Goal: Task Accomplishment & Management: Manage account settings

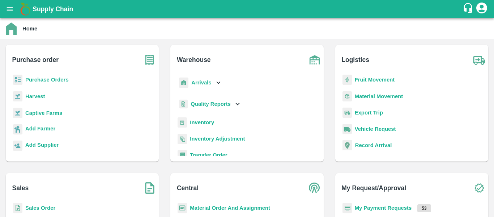
click at [210, 84] on b "Arrivals" at bounding box center [201, 83] width 20 height 6
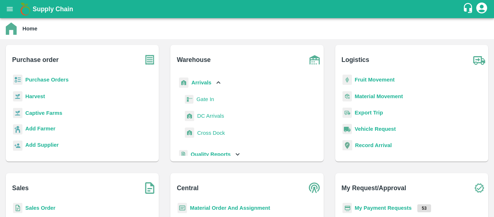
click at [206, 118] on span "DC Arrivals" at bounding box center [210, 116] width 27 height 8
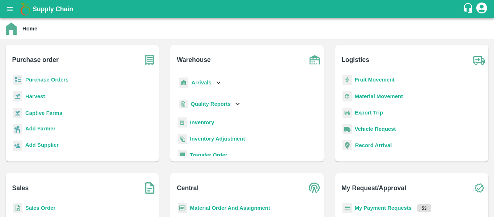
click at [201, 81] on b "Arrivals" at bounding box center [201, 83] width 20 height 6
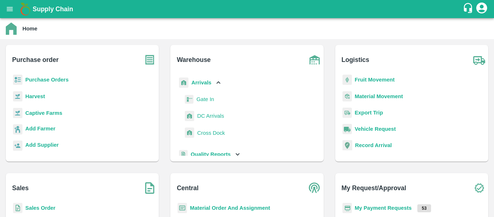
click at [356, 78] on b "Fruit Movement" at bounding box center [375, 80] width 40 height 6
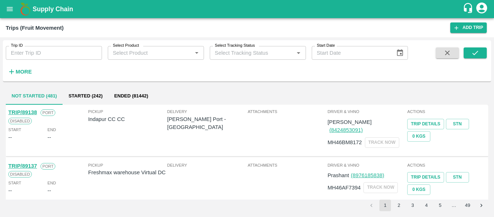
click at [9, 10] on icon "open drawer" at bounding box center [10, 9] width 8 height 8
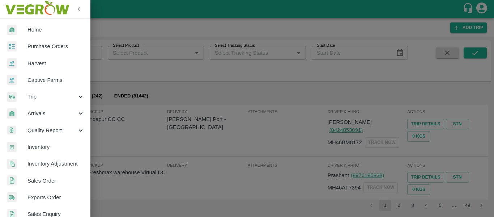
click at [40, 95] on span "Trip" at bounding box center [52, 97] width 49 height 8
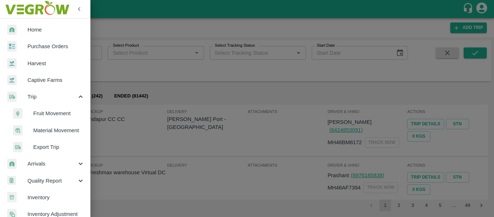
click at [51, 110] on span "Fruit Movement" at bounding box center [58, 113] width 51 height 8
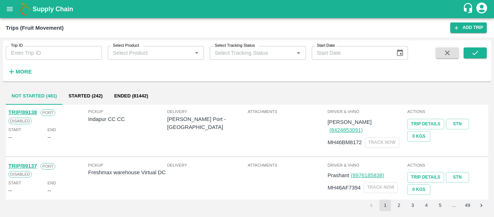
click at [28, 72] on strong "More" at bounding box center [24, 72] width 16 height 6
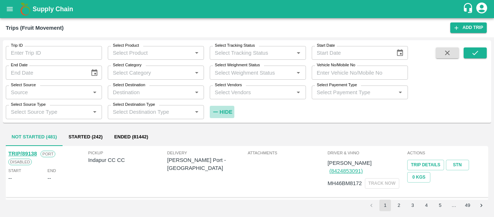
click at [225, 109] on h6 "Hide" at bounding box center [226, 111] width 13 height 9
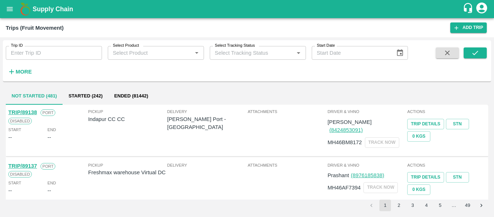
click at [70, 51] on input "Trip ID" at bounding box center [54, 53] width 96 height 14
paste input "89091"
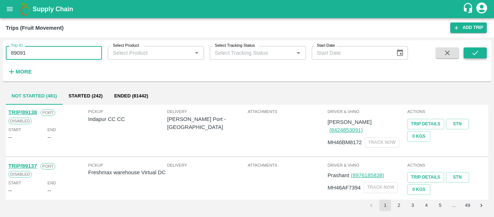
type input "89091"
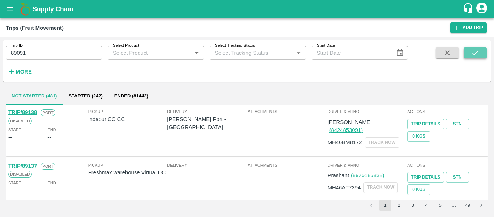
click at [469, 54] on button "submit" at bounding box center [475, 52] width 23 height 11
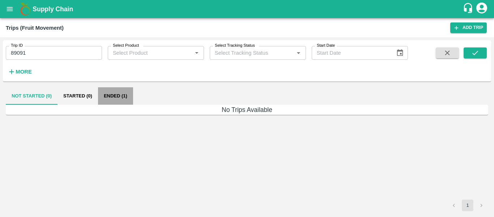
click at [122, 94] on button "Ended (1)" at bounding box center [115, 95] width 35 height 17
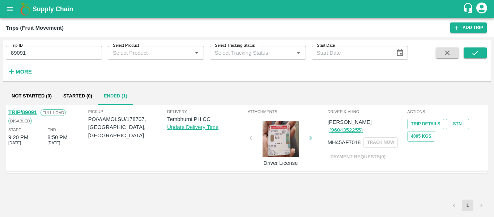
click at [22, 112] on link "TRIP/89091" at bounding box center [22, 112] width 29 height 6
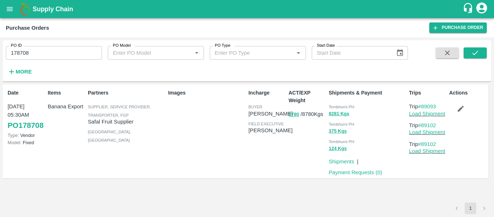
click at [56, 51] on input "178708" at bounding box center [54, 53] width 96 height 14
paste input "text"
type input "178707"
click at [484, 54] on button "submit" at bounding box center [475, 52] width 23 height 11
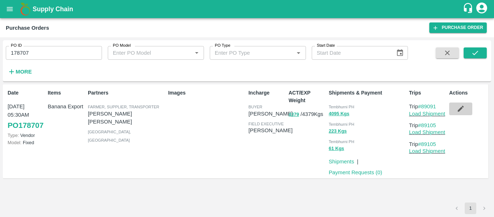
click at [462, 107] on icon "button" at bounding box center [461, 109] width 8 height 8
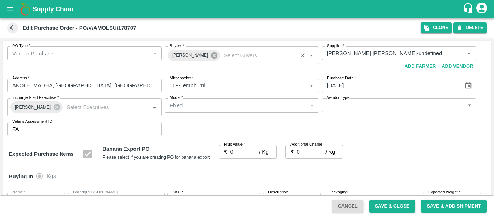
click at [212, 57] on icon at bounding box center [214, 55] width 7 height 7
click at [191, 55] on input "Buyers   *" at bounding box center [236, 52] width 138 height 9
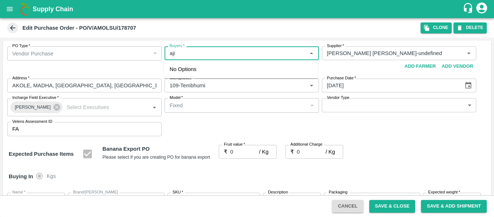
type input "ajit"
click at [194, 76] on div "[PERSON_NAME]" at bounding box center [209, 72] width 44 height 8
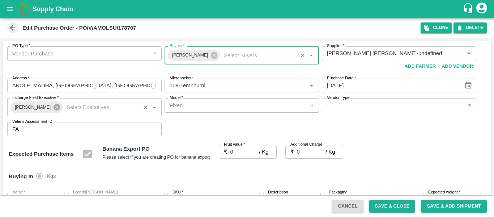
click at [54, 108] on icon at bounding box center [57, 107] width 8 height 8
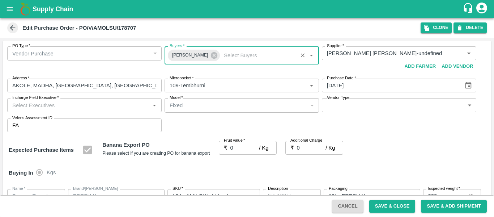
click at [33, 106] on input "Incharge Field Executive   *" at bounding box center [78, 104] width 138 height 9
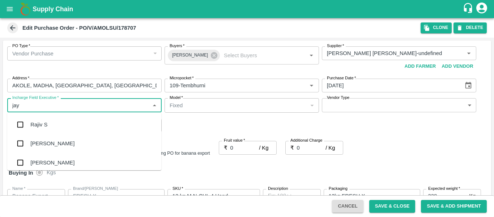
type input "jayd"
click at [36, 121] on div "jaydip Tale" at bounding box center [42, 125] width 25 height 8
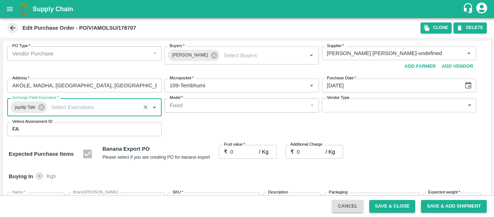
click at [240, 145] on label "Fruit value   *" at bounding box center [234, 145] width 21 height 6
click at [240, 145] on input "0" at bounding box center [245, 152] width 29 height 14
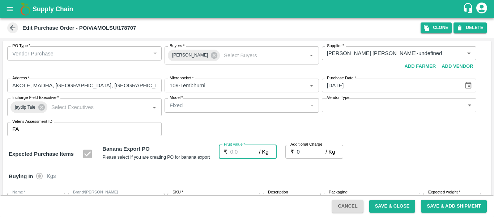
type input "2"
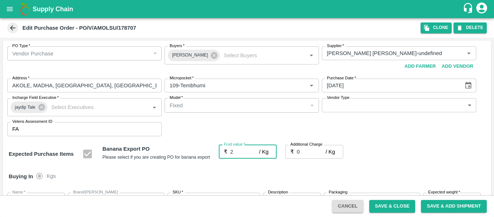
type input "2"
type input "21"
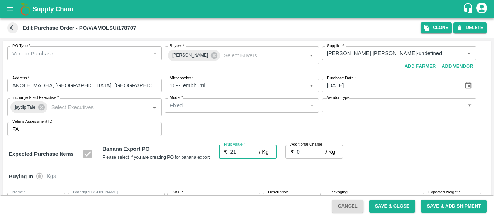
type input "21"
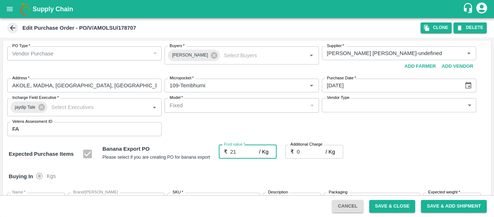
type input "21"
click at [303, 151] on input "0" at bounding box center [311, 152] width 29 height 14
type input "2"
type input "23"
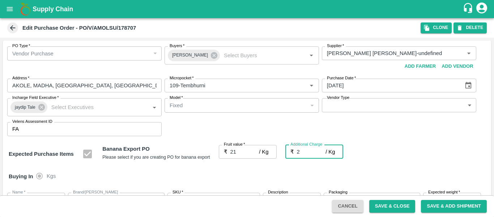
type input "23"
type input "2.7"
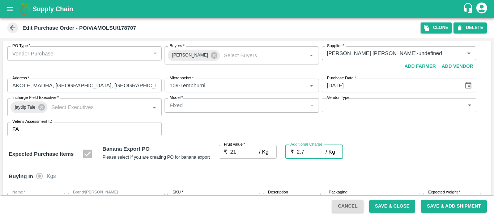
type input "23.7"
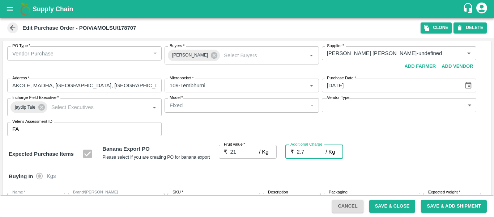
type input "2.75"
type input "23.75"
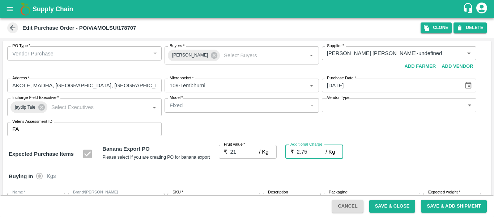
type input "23.75"
type input "2.75"
click at [442, 158] on div "Expected Purchase Items Banana Export PO Please select if you are creating PO f…" at bounding box center [247, 154] width 477 height 18
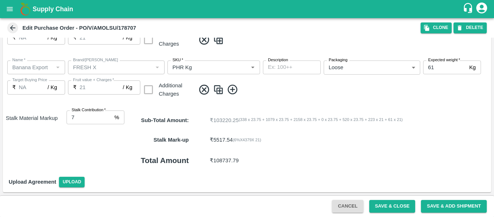
click at [109, 115] on input "7" at bounding box center [89, 117] width 45 height 14
type input "8"
click at [109, 115] on input "8" at bounding box center [89, 117] width 45 height 14
click at [382, 208] on button "Save & Close" at bounding box center [393, 206] width 46 height 13
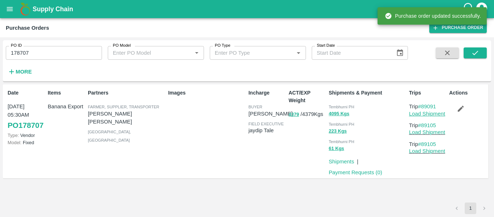
click at [422, 113] on link "Load Shipment" at bounding box center [427, 114] width 36 height 6
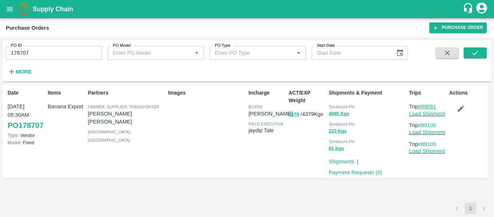
drag, startPoint x: 440, startPoint y: 105, endPoint x: 424, endPoint y: 105, distance: 15.6
click at [424, 105] on p "Trip #89091" at bounding box center [427, 106] width 37 height 8
copy link "89091"
click at [50, 46] on input "178707" at bounding box center [54, 53] width 96 height 14
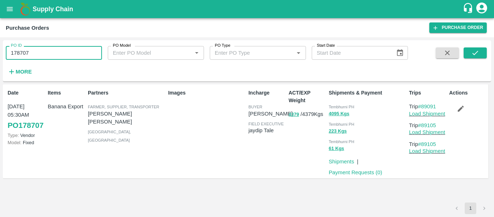
paste input "text"
type input "178733"
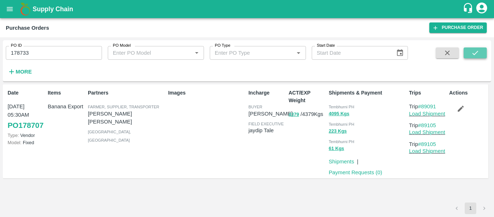
click at [474, 53] on icon "submit" at bounding box center [476, 53] width 8 height 8
click at [465, 113] on button "button" at bounding box center [461, 108] width 23 height 12
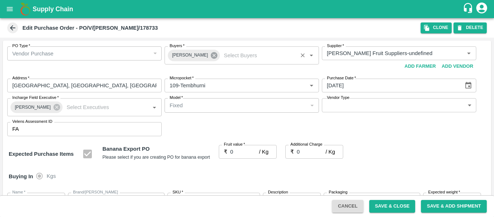
click at [211, 57] on icon at bounding box center [214, 55] width 7 height 7
click at [188, 56] on input "Buyers   *" at bounding box center [236, 52] width 138 height 9
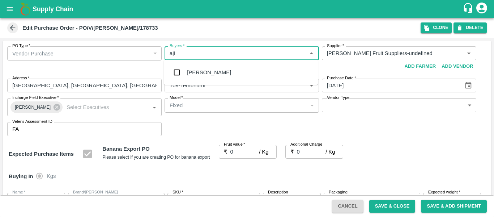
type input "ajit"
click at [190, 70] on div "[PERSON_NAME]" at bounding box center [209, 72] width 44 height 8
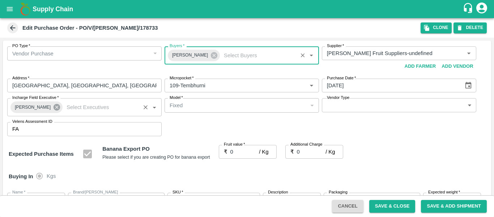
click at [55, 107] on icon at bounding box center [57, 107] width 7 height 7
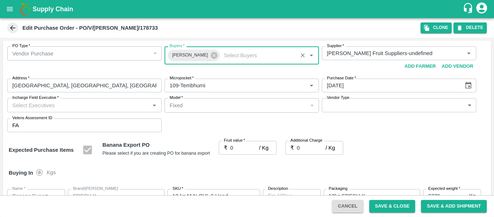
click at [36, 105] on input "Incharge Field Executive   *" at bounding box center [78, 104] width 138 height 9
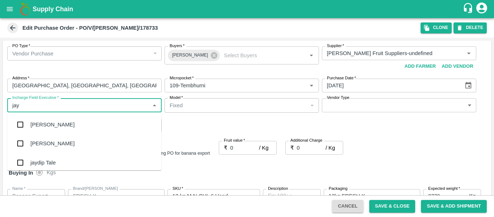
type input "jayd"
click at [40, 121] on div "jaydip Tale" at bounding box center [42, 125] width 25 height 8
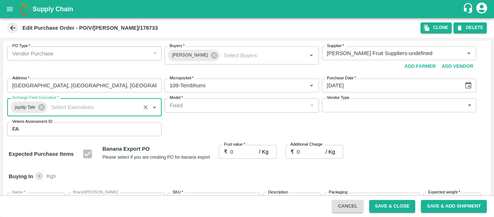
click at [234, 151] on input "0" at bounding box center [245, 152] width 29 height 14
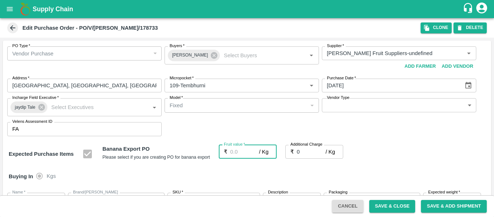
type input "2"
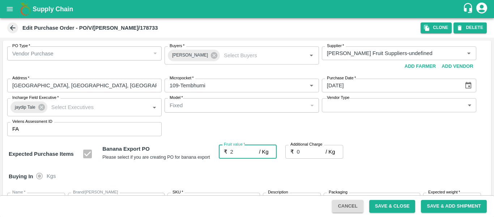
type input "2"
type input "21"
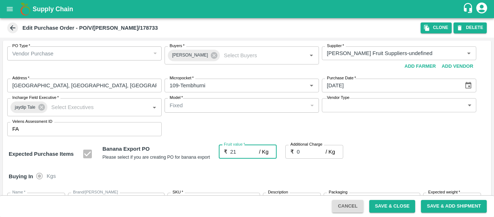
type input "21"
click at [303, 152] on input "0" at bounding box center [311, 152] width 29 height 14
type input "2"
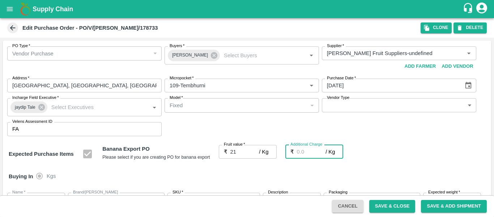
type input "23"
type input "2.7"
type input "23.7"
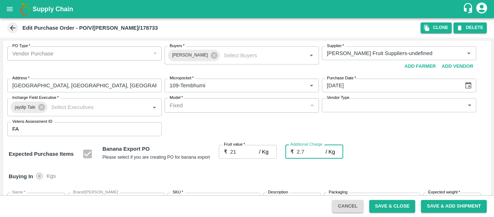
type input "23.7"
type input "2.75"
type input "23.75"
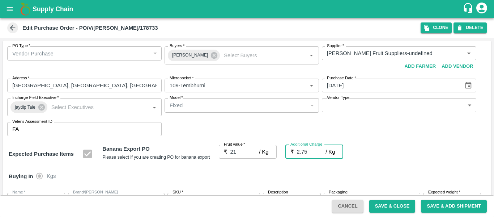
type input "23.75"
type input "2.75"
click at [406, 159] on div "Expected Purchase Items Banana Export PO Please select if you are creating PO f…" at bounding box center [247, 154] width 477 height 18
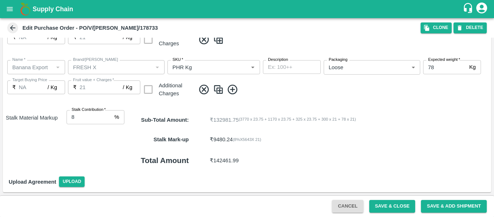
click at [386, 207] on button "Save & Close" at bounding box center [393, 206] width 46 height 13
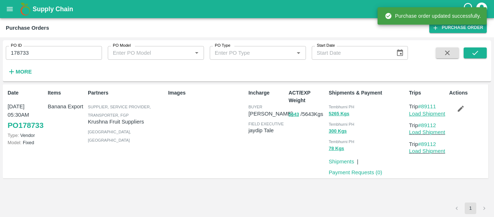
click at [425, 114] on link "Load Shipment" at bounding box center [427, 114] width 36 height 6
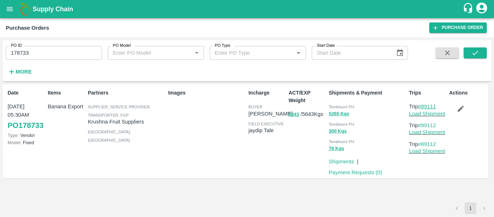
drag, startPoint x: 441, startPoint y: 105, endPoint x: 422, endPoint y: 106, distance: 19.2
click at [422, 106] on p "Trip #89111" at bounding box center [427, 106] width 37 height 8
copy link "89111"
click at [41, 48] on input "178733" at bounding box center [54, 53] width 96 height 14
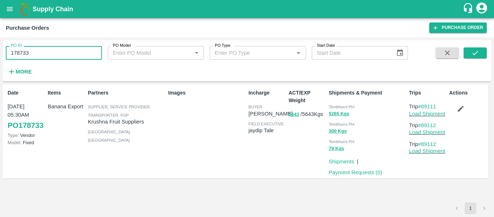
paste input "text"
type input "178683"
click at [472, 56] on icon "submit" at bounding box center [476, 53] width 8 height 8
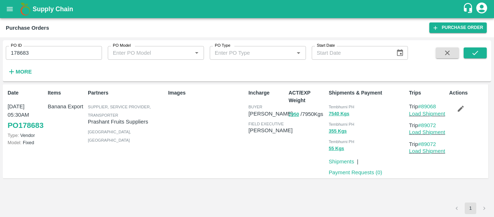
click at [465, 109] on icon "button" at bounding box center [461, 109] width 8 height 8
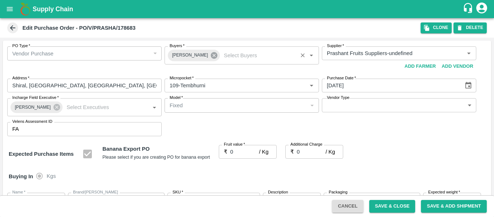
click at [212, 56] on icon at bounding box center [214, 55] width 7 height 7
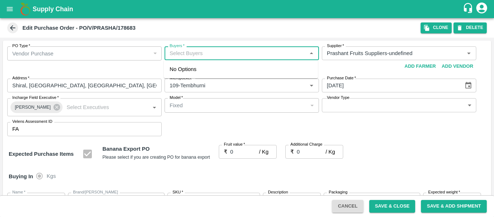
click at [182, 55] on input "Buyers   *" at bounding box center [236, 52] width 138 height 9
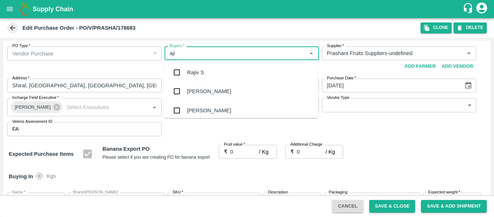
type input "ajit"
click at [187, 67] on div "[PERSON_NAME]" at bounding box center [241, 72] width 154 height 19
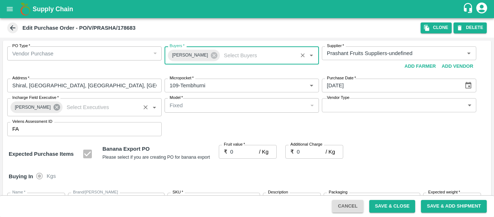
click at [54, 109] on icon at bounding box center [57, 107] width 7 height 7
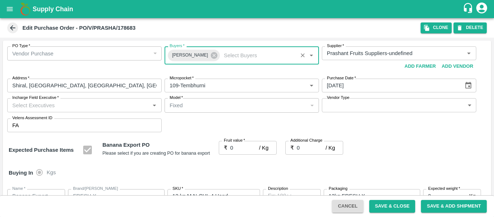
click at [37, 106] on input "Incharge Field Executive   *" at bounding box center [78, 104] width 138 height 9
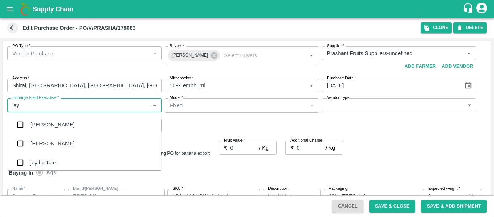
type input "jayd"
click at [42, 119] on div "jaydip Tale" at bounding box center [84, 124] width 154 height 19
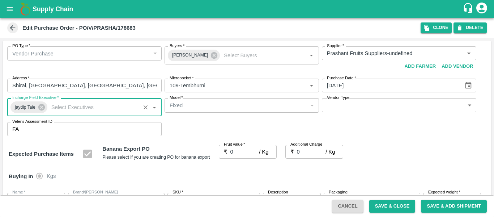
click at [236, 152] on input "0" at bounding box center [245, 152] width 29 height 14
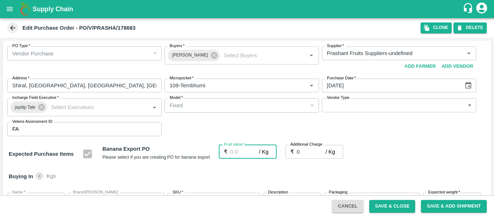
type input "2"
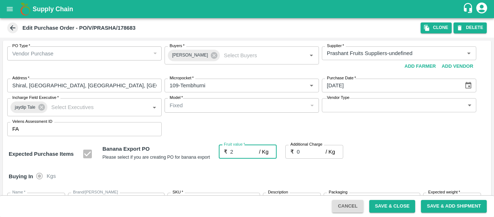
type input "2"
type input "21"
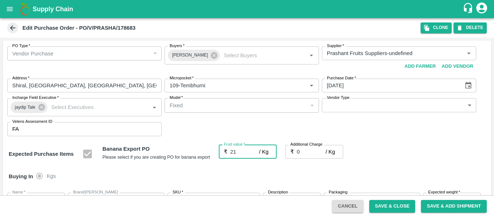
type input "21"
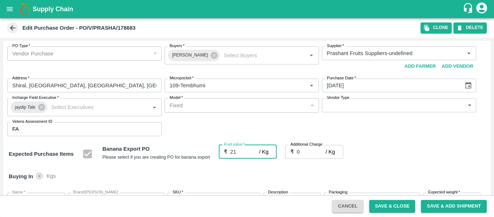
type input "21"
click at [303, 151] on input "0" at bounding box center [311, 152] width 29 height 14
type input "2"
type input "23"
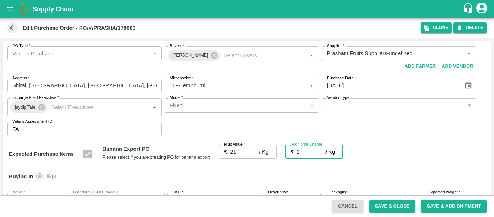
type input "23"
type input "2.7"
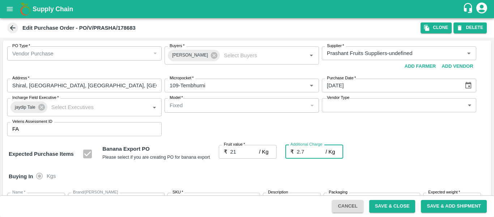
type input "23.7"
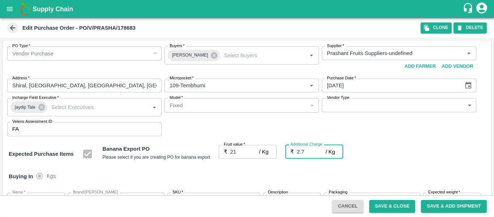
type input "2.75"
type input "23.75"
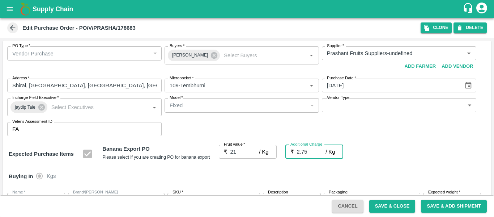
type input "23.75"
type input "2.75"
click at [406, 151] on div "Expected Purchase Items Banana Export PO Please select if you are creating PO f…" at bounding box center [247, 154] width 477 height 18
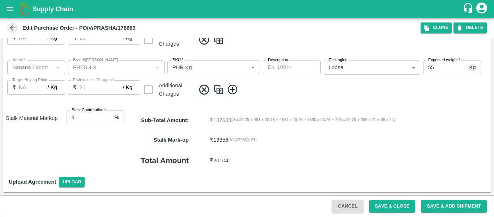
click at [392, 199] on div "Cancel Save & Close Save & Add Shipment" at bounding box center [247, 206] width 494 height 22
click at [392, 202] on button "Save & Close" at bounding box center [393, 206] width 46 height 13
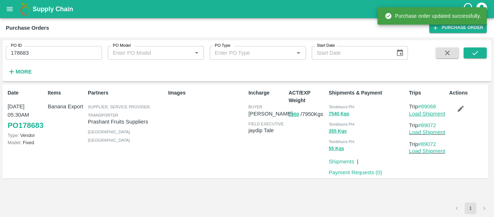
click at [423, 114] on link "Load Shipment" at bounding box center [427, 114] width 36 height 6
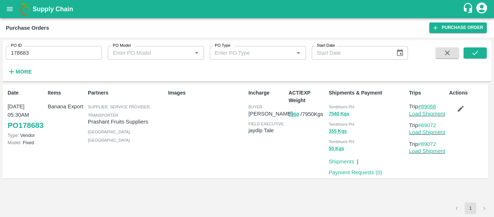
drag, startPoint x: 446, startPoint y: 104, endPoint x: 423, endPoint y: 107, distance: 23.0
click at [423, 107] on p "Trip #89068" at bounding box center [427, 106] width 37 height 8
copy link "89068"
click at [48, 53] on input "178683" at bounding box center [54, 53] width 96 height 14
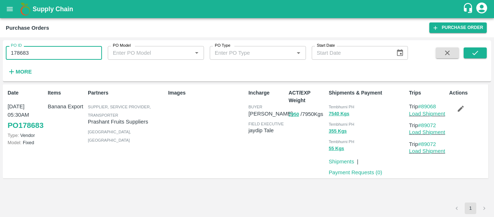
paste input "text"
type input "178693"
click at [472, 56] on icon "submit" at bounding box center [476, 53] width 8 height 8
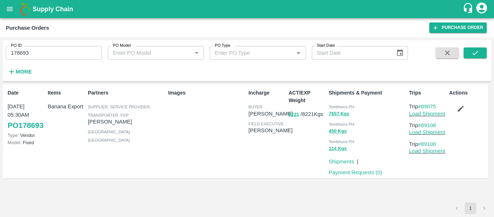
click at [462, 113] on button "button" at bounding box center [461, 108] width 23 height 12
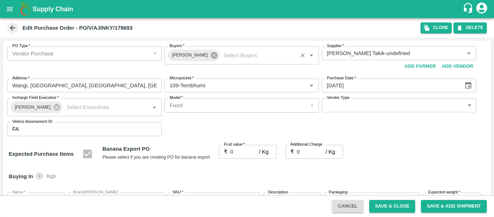
click at [211, 55] on icon at bounding box center [214, 55] width 7 height 7
click at [178, 53] on input "Buyers   *" at bounding box center [236, 52] width 138 height 9
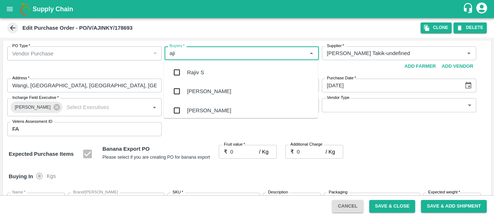
type input "ajit"
click at [191, 75] on div "[PERSON_NAME]" at bounding box center [209, 72] width 44 height 8
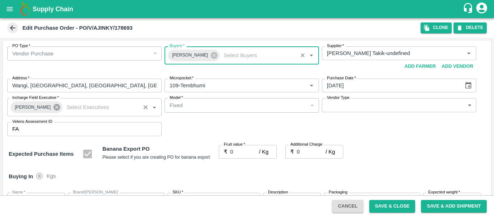
click at [56, 109] on icon at bounding box center [57, 107] width 8 height 8
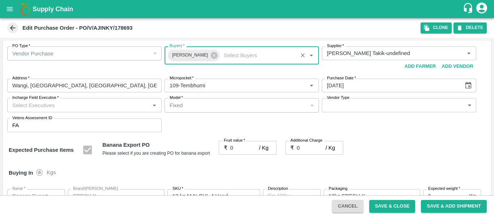
click at [31, 104] on input "Incharge Field Executive   *" at bounding box center [78, 104] width 138 height 9
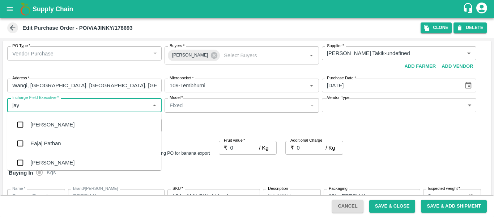
type input "jayd"
click at [37, 121] on div "jaydip Tale" at bounding box center [42, 125] width 25 height 8
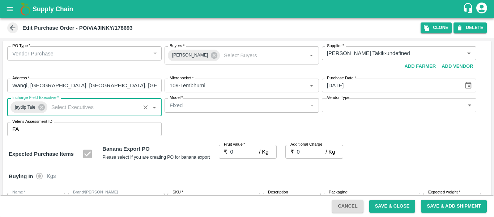
click at [243, 149] on input "0" at bounding box center [245, 152] width 29 height 14
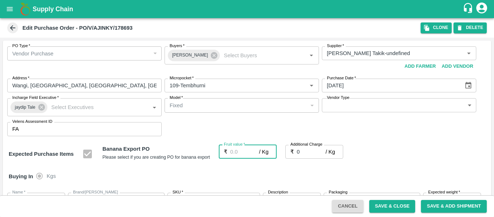
type input "2"
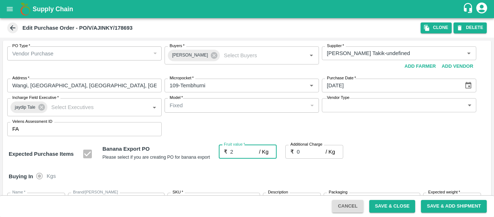
type input "2"
type input "21"
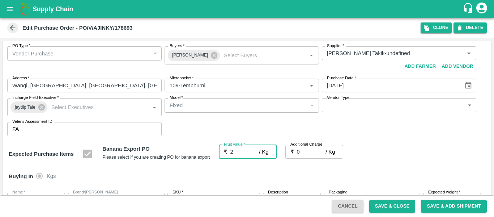
type input "21"
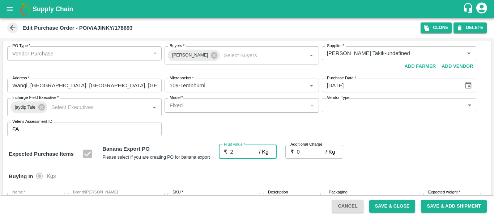
type input "21"
click at [302, 151] on input "0" at bounding box center [311, 152] width 29 height 14
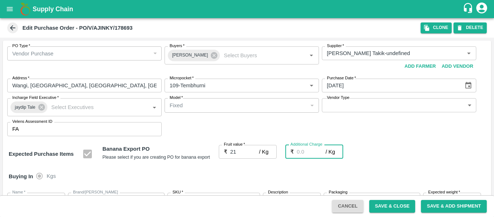
type input "2"
type input "23"
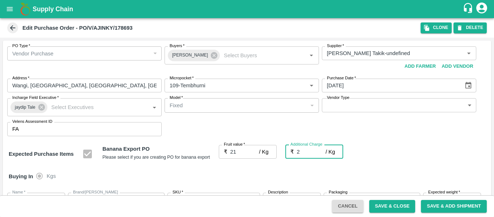
type input "23"
type input "2.7"
type input "23.7"
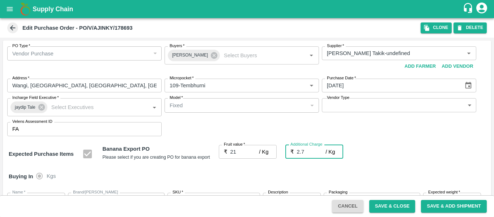
type input "23.7"
type input "2.75"
type input "23.75"
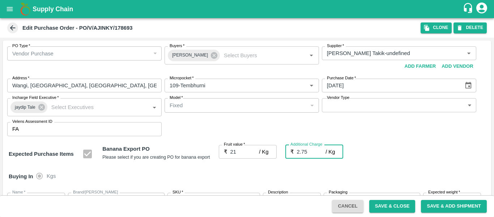
type input "23.75"
type input "2.75"
click at [406, 152] on div "Expected Purchase Items Banana Export PO Please select if you are creating PO f…" at bounding box center [247, 154] width 477 height 18
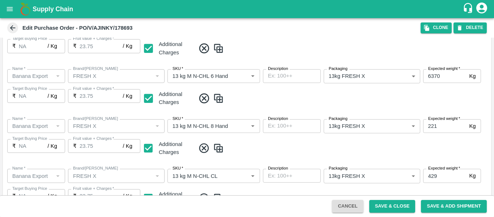
scroll to position [431, 0]
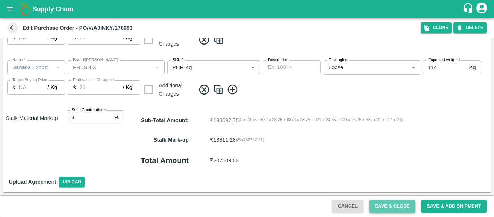
click at [379, 204] on button "Save & Close" at bounding box center [393, 206] width 46 height 13
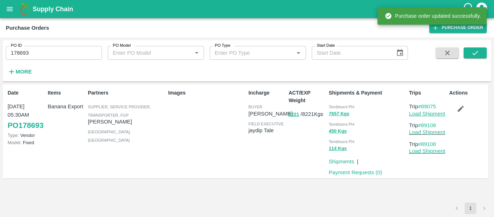
click at [427, 114] on link "Load Shipment" at bounding box center [427, 114] width 36 height 6
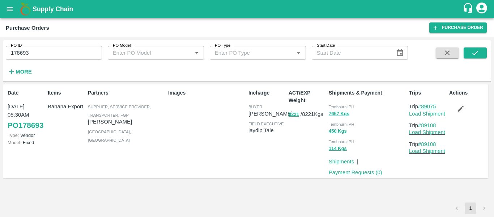
drag, startPoint x: 439, startPoint y: 105, endPoint x: 423, endPoint y: 105, distance: 15.6
click at [423, 105] on p "Trip #89075" at bounding box center [427, 106] width 37 height 8
copy link "89075"
click at [49, 53] on input "178693" at bounding box center [54, 53] width 96 height 14
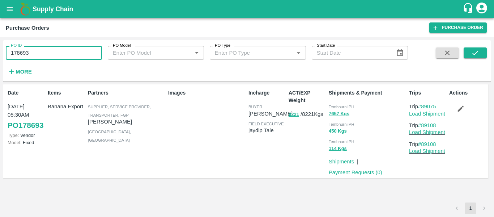
paste input "text"
type input "178706"
click at [468, 54] on button "submit" at bounding box center [475, 52] width 23 height 11
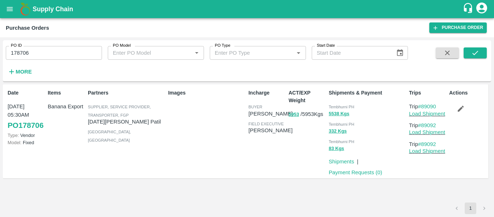
click at [460, 109] on icon "button" at bounding box center [461, 109] width 6 height 6
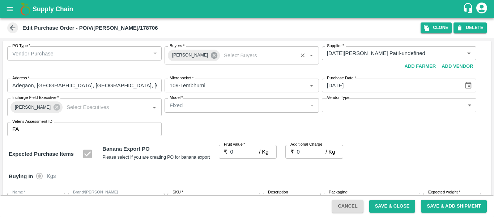
click at [211, 56] on icon at bounding box center [214, 55] width 7 height 7
click at [179, 52] on input "Buyers   *" at bounding box center [236, 52] width 138 height 9
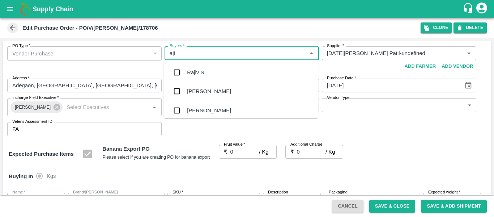
type input "ajit"
click at [188, 66] on div "[PERSON_NAME]" at bounding box center [241, 72] width 154 height 19
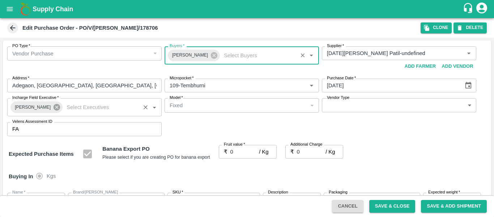
click at [54, 109] on icon at bounding box center [57, 107] width 8 height 8
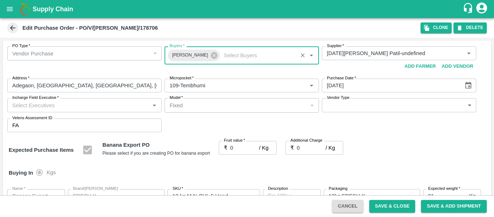
click at [24, 107] on input "Incharge Field Executive   *" at bounding box center [78, 104] width 138 height 9
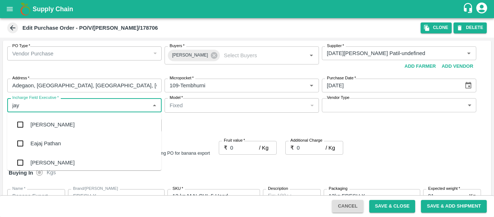
type input "jayd"
click at [45, 123] on div "jaydip Tale" at bounding box center [42, 125] width 25 height 8
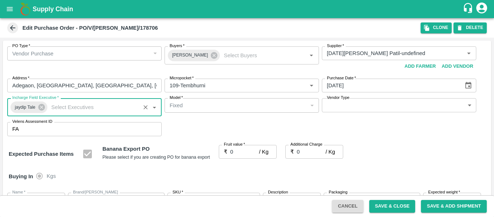
click at [241, 146] on label "Fruit value   *" at bounding box center [234, 145] width 21 height 6
click at [241, 146] on input "0" at bounding box center [245, 152] width 29 height 14
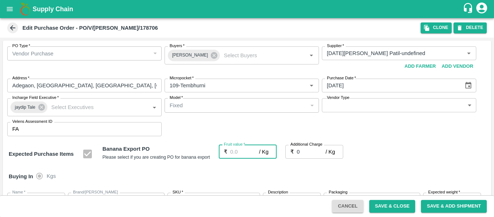
type input "2"
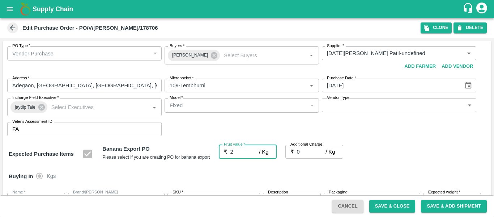
type input "2"
type input "21"
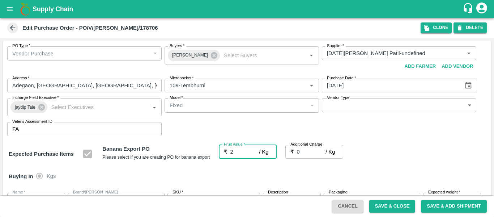
type input "21"
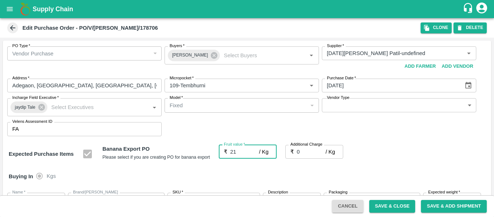
click at [304, 151] on input "0" at bounding box center [311, 152] width 29 height 14
type input "2"
type input "23"
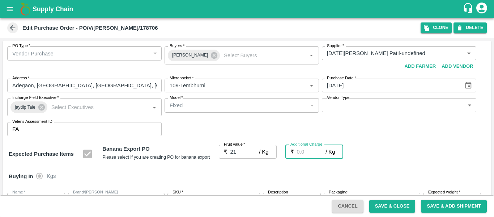
type input "23"
type input "2.7"
type input "23.7"
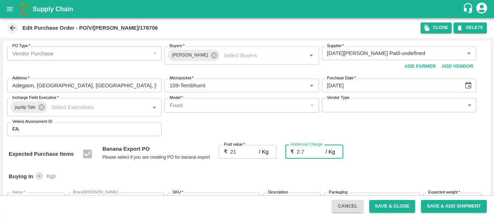
type input "23.7"
type input "2.75"
type input "23.75"
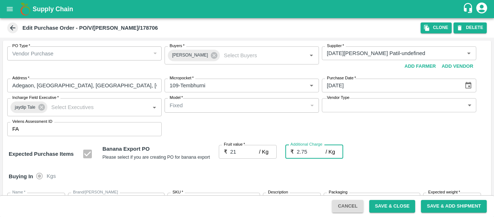
type input "23.75"
type input "2.75"
click at [419, 155] on div "Expected Purchase Items Banana Export PO Please select if you are creating PO f…" at bounding box center [247, 154] width 477 height 18
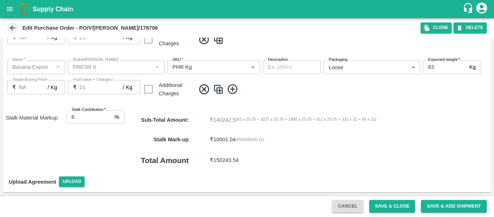
click at [389, 212] on button "Save & Close" at bounding box center [393, 206] width 46 height 13
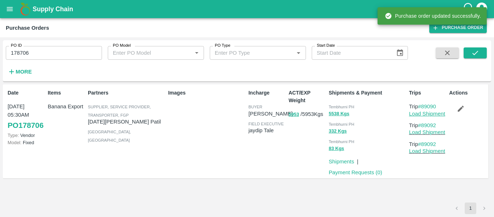
click at [431, 114] on link "Load Shipment" at bounding box center [427, 114] width 36 height 6
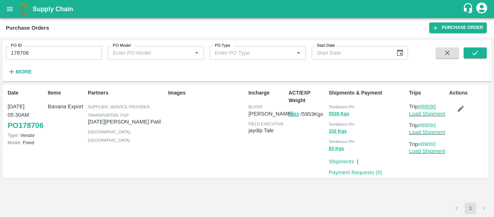
drag, startPoint x: 440, startPoint y: 104, endPoint x: 424, endPoint y: 105, distance: 16.7
click at [424, 105] on p "Trip #89090" at bounding box center [427, 106] width 37 height 8
copy link "89090"
click at [24, 55] on input "178706" at bounding box center [54, 53] width 96 height 14
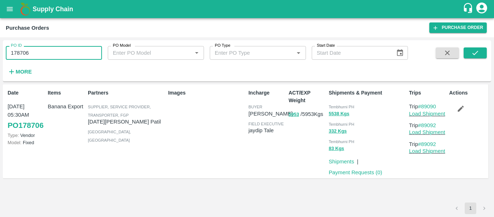
click at [24, 55] on input "178706" at bounding box center [54, 53] width 96 height 14
paste input "text"
type input "178709"
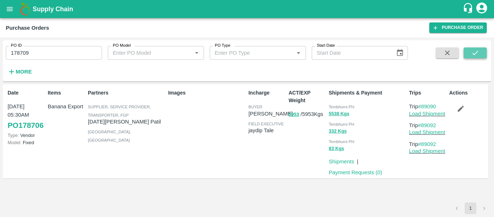
click at [473, 54] on icon "submit" at bounding box center [476, 53] width 8 height 8
click at [462, 106] on icon "button" at bounding box center [461, 109] width 8 height 8
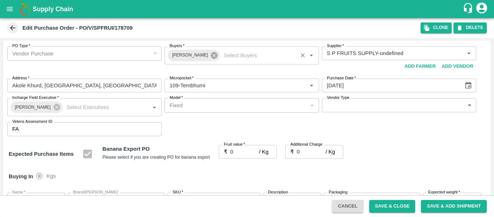
click at [213, 55] on icon at bounding box center [214, 55] width 7 height 7
click at [179, 57] on input "Buyers   *" at bounding box center [236, 52] width 138 height 9
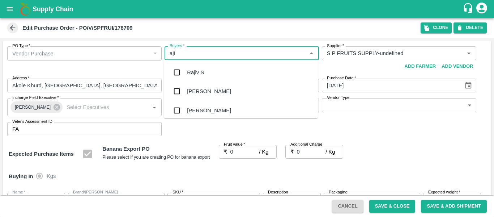
type input "ajit"
click at [186, 71] on div "[PERSON_NAME]" at bounding box center [241, 72] width 154 height 19
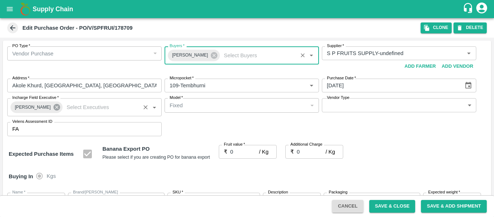
click at [54, 107] on icon at bounding box center [57, 107] width 7 height 7
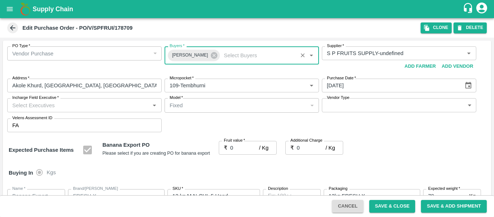
click at [35, 105] on input "Incharge Field Executive   *" at bounding box center [78, 104] width 138 height 9
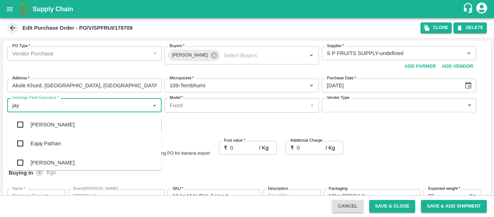
type input "jayd"
click at [42, 124] on div "jaydip Tale" at bounding box center [42, 125] width 25 height 8
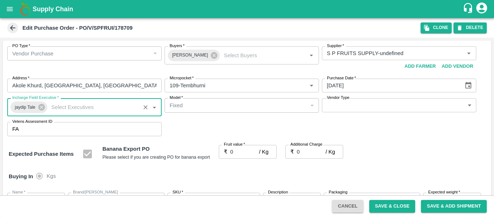
click at [236, 150] on input "0" at bounding box center [245, 152] width 29 height 14
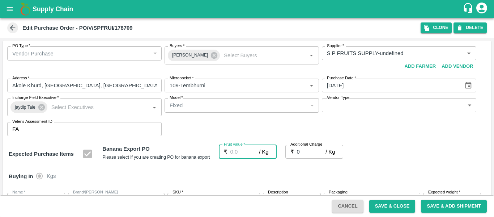
type input "2"
click at [303, 152] on input "0" at bounding box center [311, 152] width 29 height 14
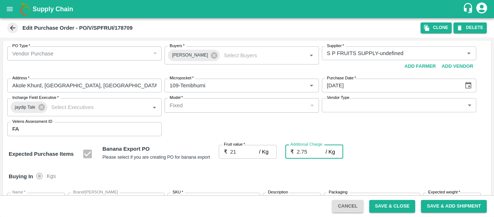
click at [408, 155] on div "Expected Purchase Items Banana Export PO Please select if you are creating PO f…" at bounding box center [247, 154] width 477 height 18
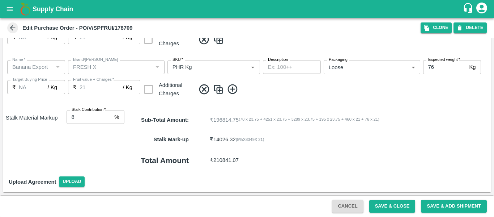
click at [369, 204] on span "Save & Close" at bounding box center [393, 206] width 52 height 6
click at [375, 205] on button "Save & Close" at bounding box center [393, 206] width 46 height 13
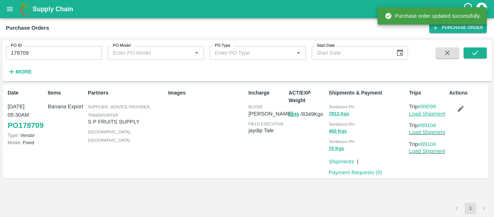
click at [430, 114] on link "Load Shipment" at bounding box center [427, 114] width 36 height 6
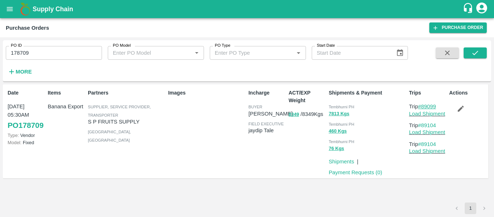
drag, startPoint x: 442, startPoint y: 107, endPoint x: 424, endPoint y: 107, distance: 18.1
click at [424, 107] on p "Trip #89099" at bounding box center [427, 106] width 37 height 8
copy link "89099"
click at [41, 50] on input "178709" at bounding box center [54, 53] width 96 height 14
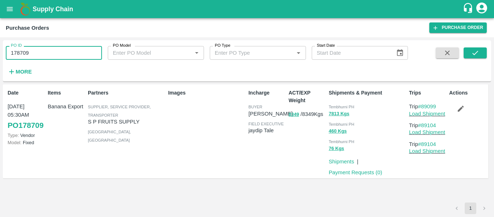
paste input "text"
click at [472, 51] on icon "submit" at bounding box center [476, 53] width 8 height 8
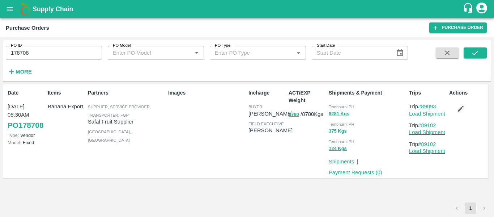
click at [461, 108] on icon "button" at bounding box center [461, 109] width 6 height 6
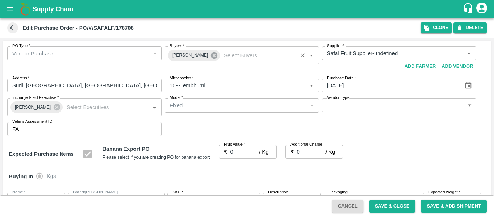
click at [211, 56] on icon at bounding box center [214, 55] width 8 height 8
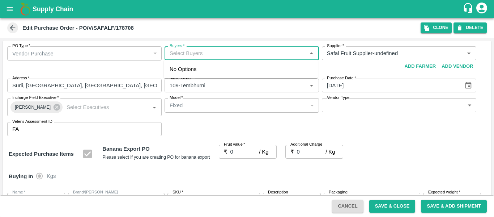
click at [182, 54] on input "Buyers   *" at bounding box center [236, 52] width 138 height 9
click at [185, 67] on div "[PERSON_NAME]" at bounding box center [241, 72] width 154 height 19
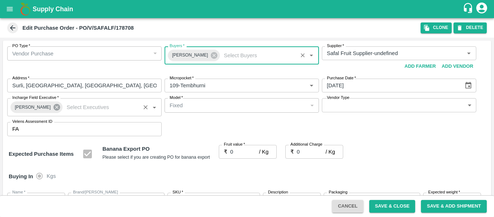
click at [54, 109] on icon at bounding box center [57, 107] width 7 height 7
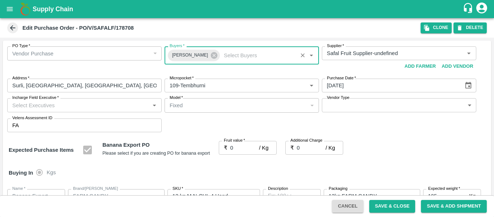
click at [39, 109] on input "Incharge Field Executive   *" at bounding box center [78, 104] width 138 height 9
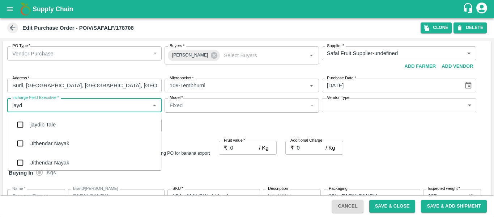
click at [42, 124] on div "jaydip Tale" at bounding box center [42, 125] width 25 height 8
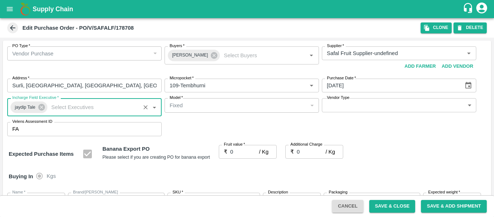
click at [241, 153] on input "0" at bounding box center [245, 152] width 29 height 14
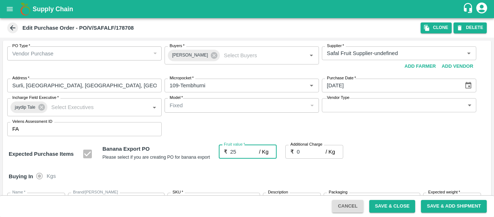
click at [304, 154] on input "0" at bounding box center [311, 152] width 29 height 14
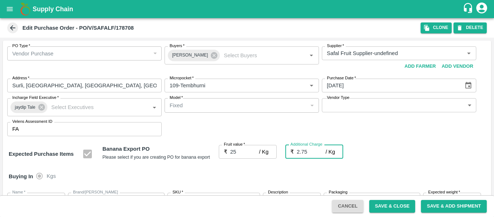
click at [445, 151] on div "Expected Purchase Items Banana Export PO Please select if you are creating PO f…" at bounding box center [247, 154] width 477 height 18
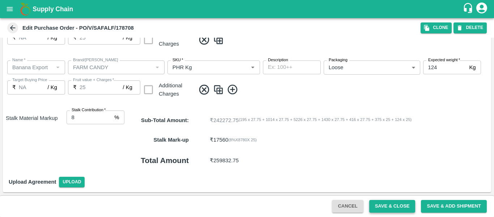
click at [405, 204] on button "Save & Close" at bounding box center [393, 206] width 46 height 13
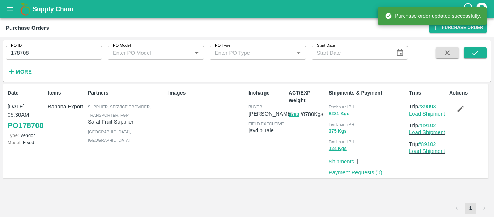
click at [432, 113] on link "Load Shipment" at bounding box center [427, 114] width 36 height 6
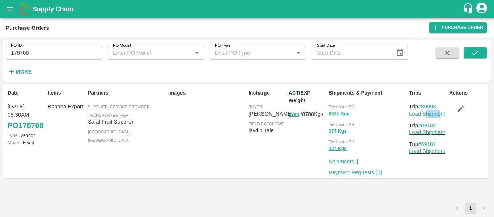
drag, startPoint x: 441, startPoint y: 110, endPoint x: 427, endPoint y: 110, distance: 13.4
click at [427, 110] on p "Load Shipment" at bounding box center [427, 114] width 37 height 8
click at [445, 104] on p "Trip #89093" at bounding box center [427, 106] width 37 height 8
drag, startPoint x: 443, startPoint y: 104, endPoint x: 423, endPoint y: 106, distance: 20.0
click at [423, 106] on p "Trip #89093" at bounding box center [427, 106] width 37 height 8
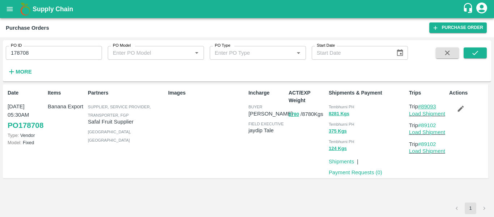
copy link "89093"
click at [11, 11] on icon "open drawer" at bounding box center [10, 9] width 8 height 8
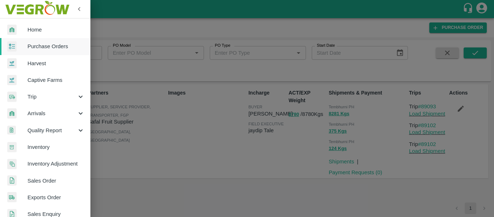
click at [46, 42] on span "Purchase Orders" at bounding box center [56, 46] width 57 height 8
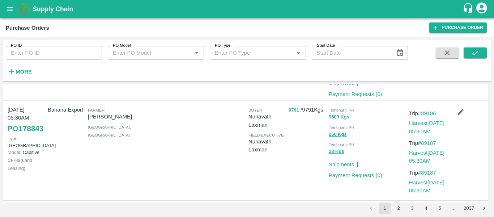
scroll to position [163, 0]
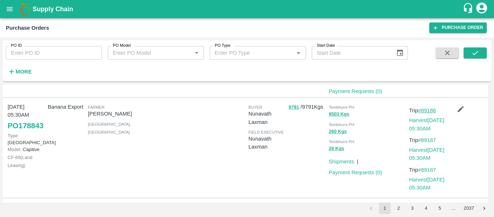
click at [424, 109] on link "#89186" at bounding box center [427, 110] width 18 height 6
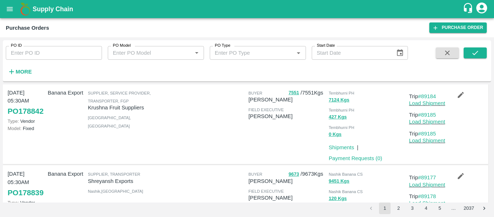
scroll to position [277, 0]
click at [430, 94] on link "#89184" at bounding box center [427, 96] width 18 height 6
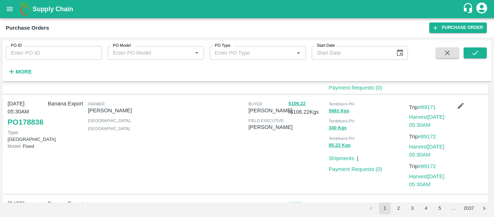
scroll to position [591, 0]
click at [427, 106] on link "#89171" at bounding box center [427, 107] width 18 height 6
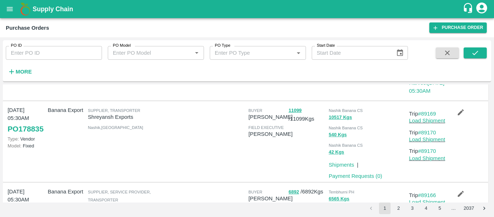
scroll to position [753, 0]
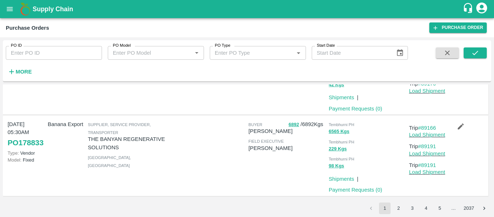
click at [397, 207] on button "2" at bounding box center [399, 208] width 12 height 12
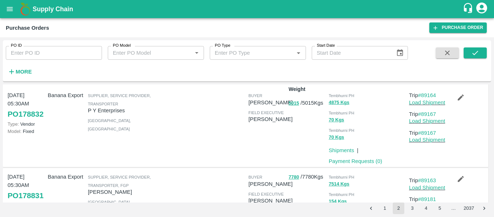
scroll to position [12, 0]
click at [427, 92] on p "Trip #89164" at bounding box center [427, 95] width 37 height 8
click at [432, 93] on link "#89164" at bounding box center [427, 95] width 18 height 6
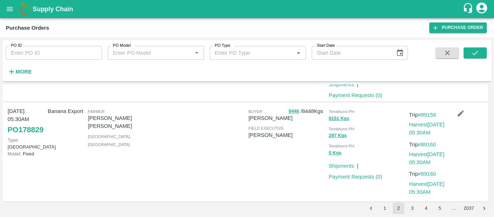
scroll to position [244, 0]
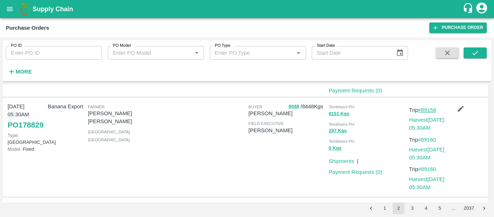
click at [426, 109] on link "#89158" at bounding box center [427, 110] width 18 height 6
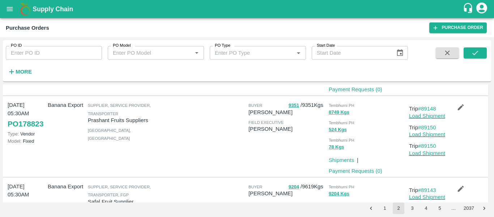
scroll to position [717, 0]
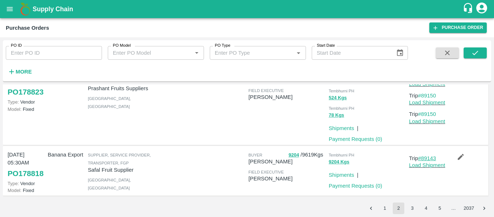
click at [428, 155] on link "#89143" at bounding box center [427, 158] width 18 height 6
click at [414, 207] on button "3" at bounding box center [413, 208] width 12 height 12
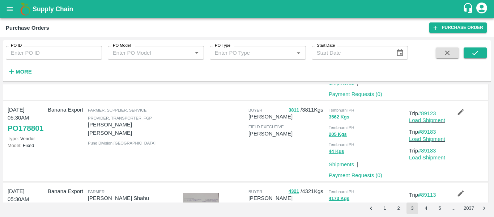
scroll to position [567, 0]
click at [53, 51] on input "PO ID" at bounding box center [54, 53] width 96 height 14
paste input "178832"
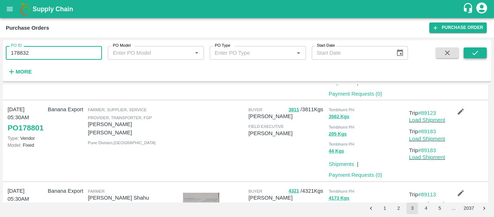
click at [470, 54] on button "submit" at bounding box center [475, 52] width 23 height 11
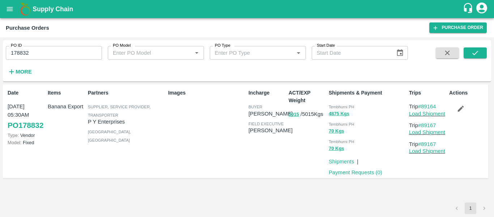
click at [455, 108] on button "button" at bounding box center [461, 108] width 23 height 12
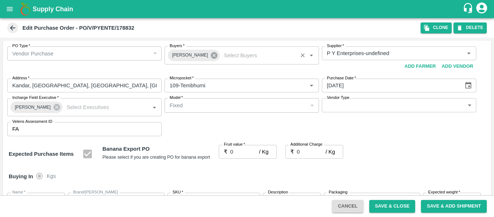
click at [211, 57] on icon at bounding box center [214, 55] width 7 height 7
click at [188, 51] on input "Buyers   *" at bounding box center [236, 52] width 138 height 9
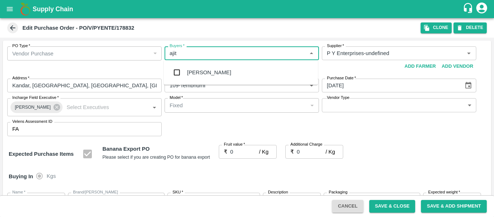
click at [191, 69] on div "[PERSON_NAME]" at bounding box center [209, 72] width 44 height 8
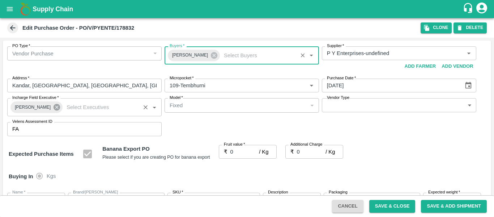
click at [54, 106] on icon at bounding box center [57, 107] width 7 height 7
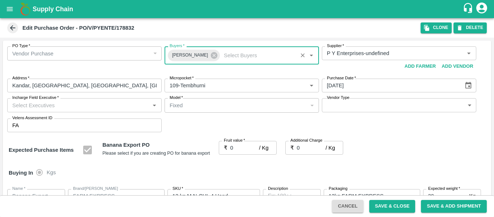
click at [45, 106] on input "Incharge Field Executive   *" at bounding box center [78, 104] width 138 height 9
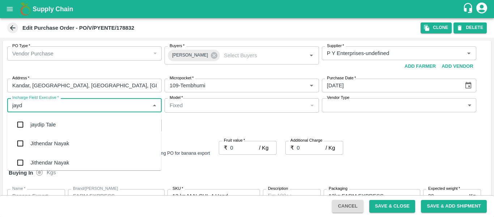
click at [51, 127] on div "jaydip Tale" at bounding box center [42, 125] width 25 height 8
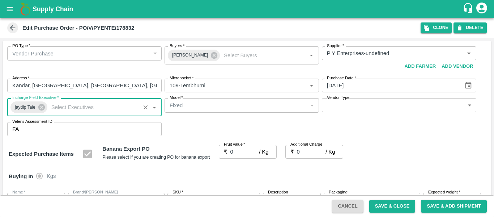
click at [239, 152] on input "0" at bounding box center [245, 152] width 29 height 14
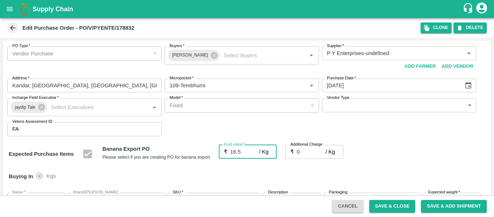
click at [303, 151] on input "0" at bounding box center [311, 152] width 29 height 14
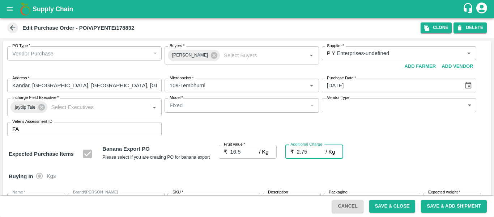
click at [428, 146] on div "Expected Purchase Items Banana Export PO Please select if you are creating PO f…" at bounding box center [247, 154] width 477 height 18
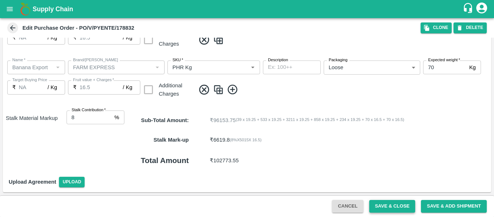
click at [393, 206] on button "Save & Close" at bounding box center [393, 206] width 46 height 13
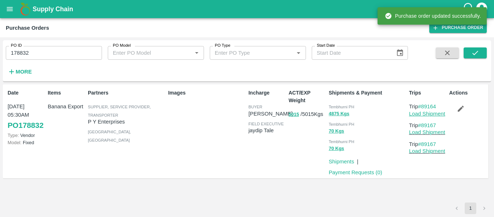
click at [434, 116] on link "Load Shipment" at bounding box center [427, 114] width 36 height 6
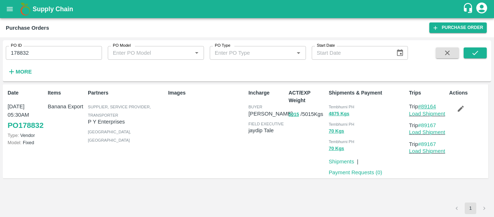
drag, startPoint x: 440, startPoint y: 105, endPoint x: 423, endPoint y: 108, distance: 17.7
click at [423, 108] on p "Trip #89164" at bounding box center [427, 106] width 37 height 8
copy link "89164"
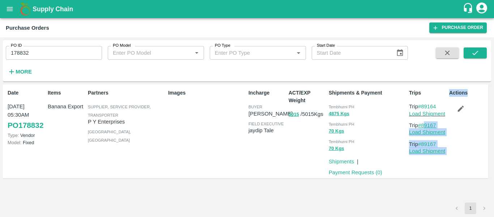
drag, startPoint x: 447, startPoint y: 121, endPoint x: 423, endPoint y: 125, distance: 23.6
click at [423, 125] on div "Date 29 Sep, 05:30AM PO 178832 Type: Vendor Model: Fixed Items Banana Export Pa…" at bounding box center [246, 131] width 486 height 94
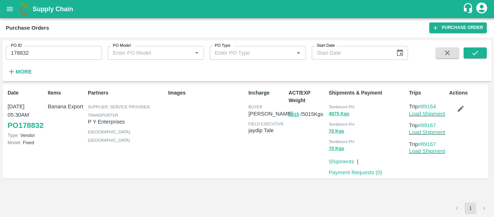
click at [456, 123] on div "Actions" at bounding box center [467, 131] width 40 height 90
drag, startPoint x: 444, startPoint y: 123, endPoint x: 423, endPoint y: 124, distance: 21.7
click at [423, 124] on p "Trip #89167" at bounding box center [427, 125] width 37 height 8
copy link "89167"
click at [52, 47] on input "178832" at bounding box center [54, 53] width 96 height 14
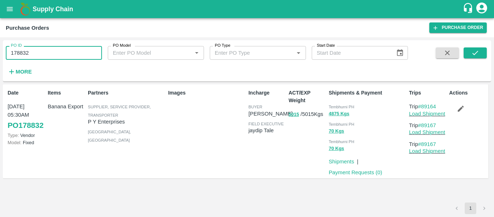
click at [52, 47] on input "178832" at bounding box center [54, 53] width 96 height 14
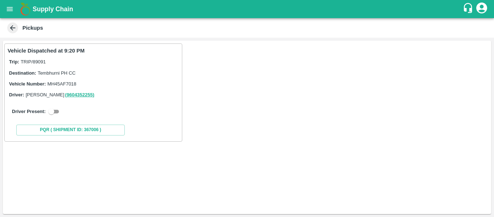
click at [53, 114] on input "checkbox" at bounding box center [51, 111] width 26 height 9
checkbox input "true"
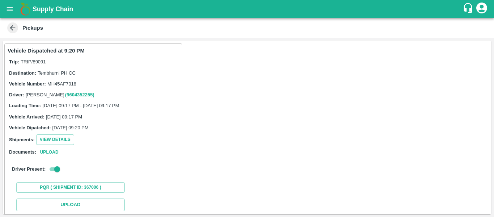
scroll to position [106, 0]
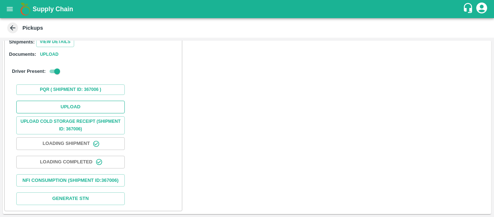
click at [71, 101] on button "Upload" at bounding box center [70, 107] width 109 height 13
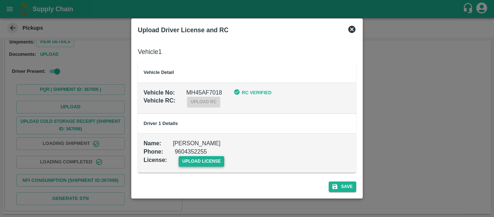
click at [214, 160] on span "upload license" at bounding box center [202, 161] width 46 height 10
click at [0, 0] on input "upload license" at bounding box center [0, 0] width 0 height 0
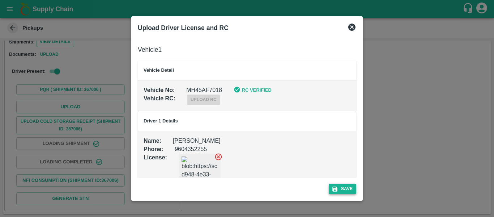
click at [347, 190] on button "Save" at bounding box center [343, 188] width 28 height 10
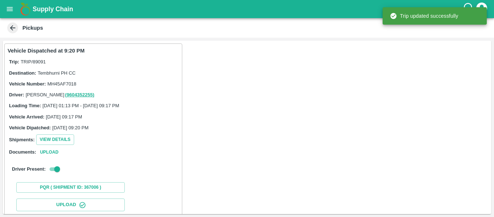
scroll to position [125, 0]
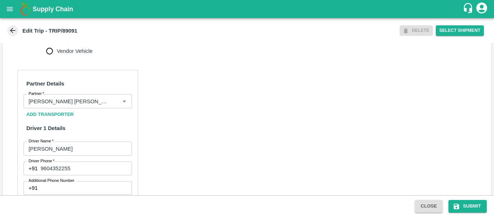
scroll to position [555, 0]
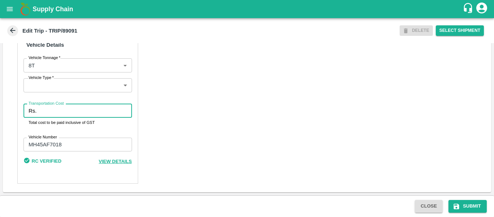
click at [43, 115] on input "Transportation Cost" at bounding box center [85, 111] width 92 height 14
type input "4000"
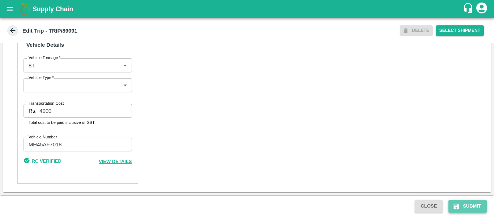
click at [470, 211] on button "Submit" at bounding box center [468, 206] width 38 height 13
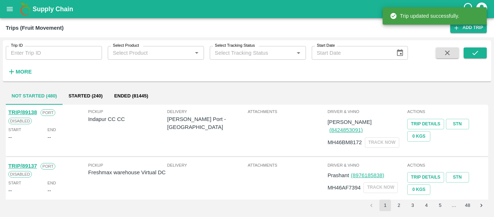
click at [62, 54] on input "Trip ID" at bounding box center [54, 53] width 96 height 14
paste input "89111"
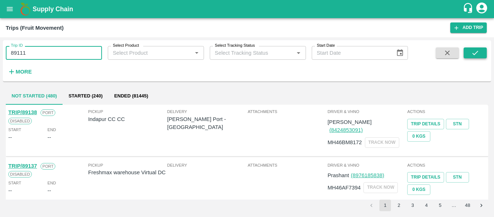
type input "89111"
click at [485, 54] on button "submit" at bounding box center [475, 52] width 23 height 11
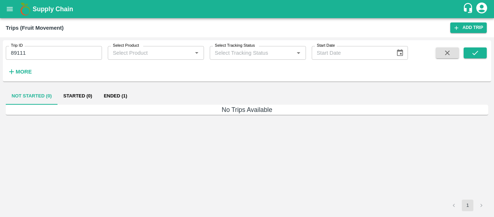
click at [116, 92] on button "Ended (1)" at bounding box center [115, 95] width 35 height 17
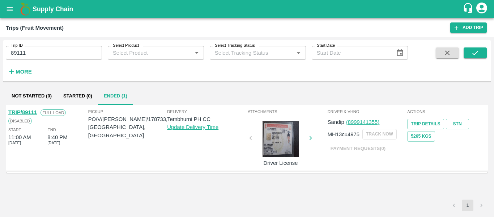
click at [30, 110] on link "TRIP/89111" at bounding box center [22, 112] width 29 height 6
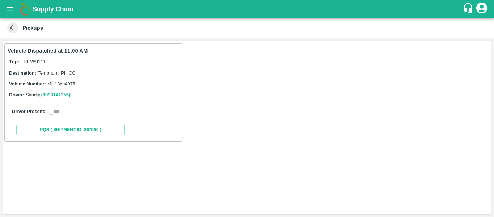
click at [53, 111] on input "checkbox" at bounding box center [51, 111] width 26 height 9
checkbox input "true"
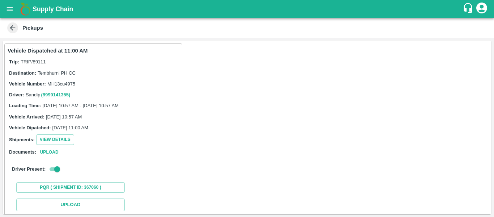
scroll to position [106, 0]
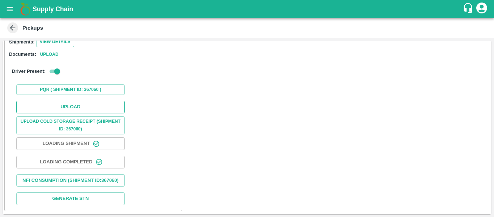
click at [72, 101] on button "Upload" at bounding box center [70, 107] width 109 height 13
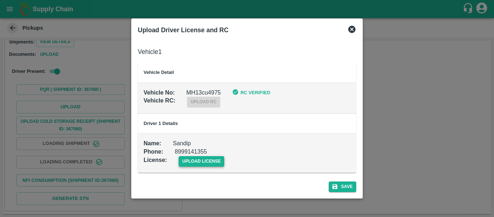
click at [204, 163] on span "upload license" at bounding box center [202, 161] width 46 height 10
click at [0, 0] on input "upload license" at bounding box center [0, 0] width 0 height 0
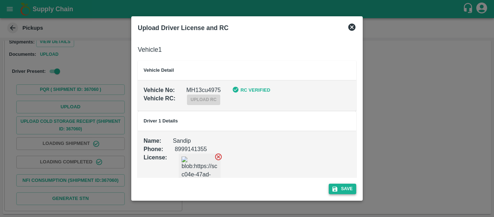
click at [344, 186] on button "Save" at bounding box center [343, 188] width 28 height 10
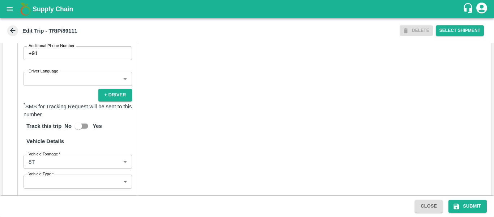
scroll to position [555, 0]
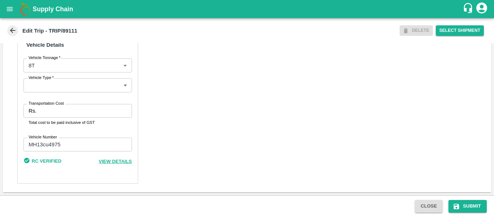
click at [76, 110] on input "Transportation Cost" at bounding box center [85, 111] width 92 height 14
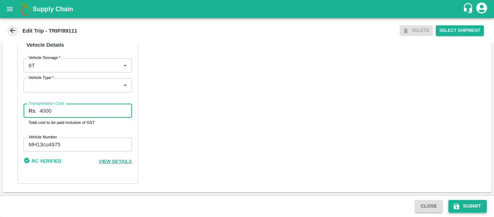
type input "4000"
click at [453, 211] on button "Submit" at bounding box center [468, 206] width 38 height 13
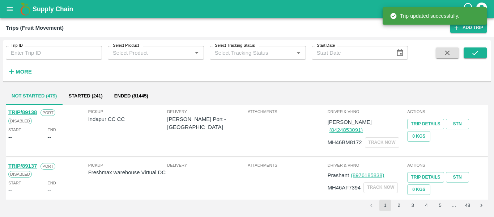
click at [51, 48] on input "Trip ID" at bounding box center [54, 53] width 96 height 14
paste input "89068"
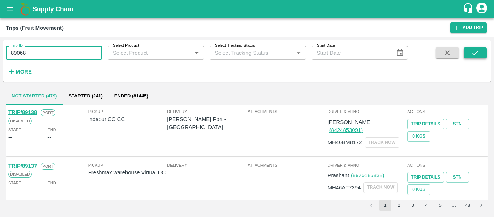
type input "89068"
click at [474, 52] on icon "submit" at bounding box center [476, 53] width 8 height 8
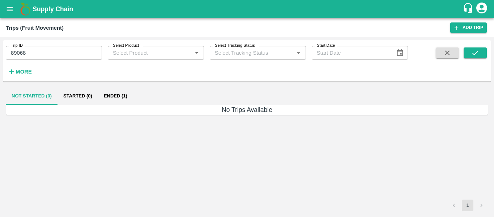
click at [115, 96] on button "Ended (1)" at bounding box center [115, 95] width 35 height 17
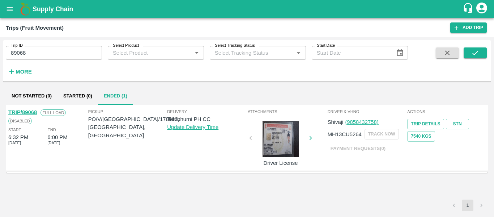
click at [28, 109] on link "TRIP/89068" at bounding box center [22, 112] width 29 height 6
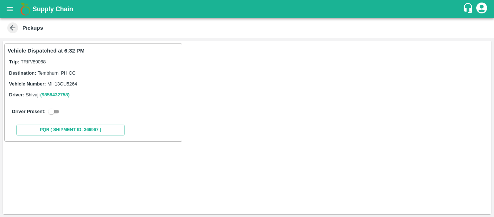
click at [57, 110] on input "checkbox" at bounding box center [51, 111] width 26 height 9
checkbox input "true"
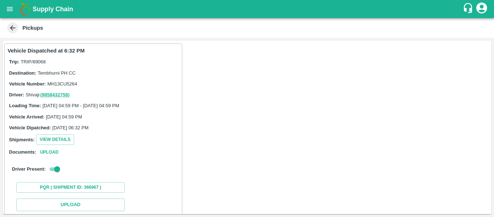
scroll to position [80, 0]
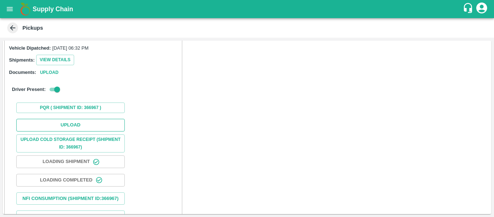
click at [66, 128] on button "Upload" at bounding box center [70, 125] width 109 height 13
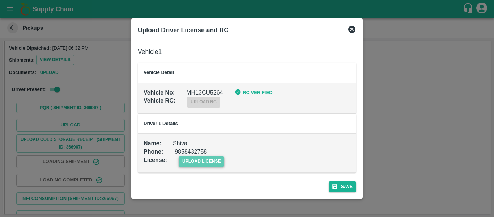
click at [203, 158] on span "upload license" at bounding box center [202, 161] width 46 height 10
click at [0, 0] on input "upload license" at bounding box center [0, 0] width 0 height 0
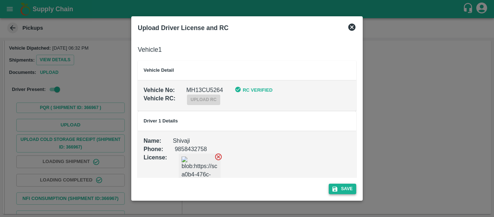
click at [347, 194] on button "Save" at bounding box center [343, 188] width 28 height 10
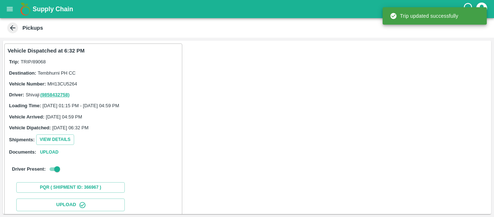
scroll to position [125, 0]
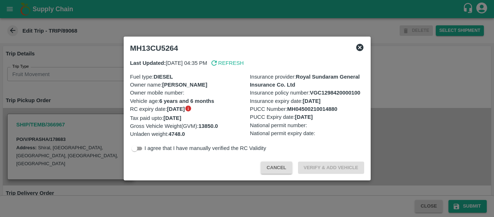
click at [94, 78] on div at bounding box center [247, 108] width 494 height 217
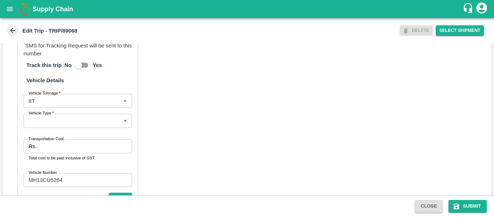
scroll to position [557, 0]
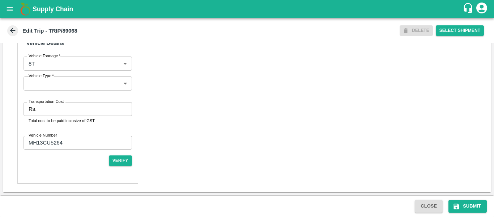
click at [80, 122] on p "Total cost to be paid inclusive of GST" at bounding box center [78, 120] width 98 height 7
click at [58, 113] on input "Transportation Cost" at bounding box center [85, 109] width 92 height 14
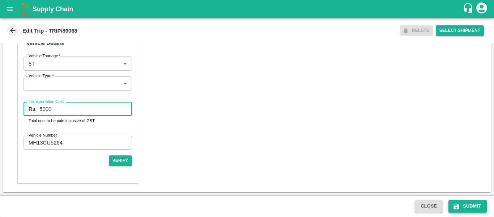
type input "5000"
click at [461, 204] on button "Submit" at bounding box center [468, 206] width 38 height 13
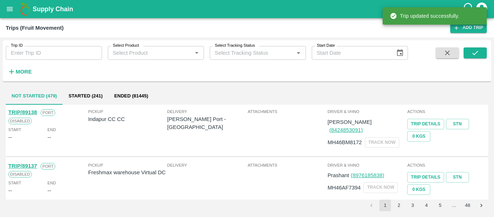
click at [47, 47] on input "Trip ID" at bounding box center [54, 53] width 96 height 14
paste input "89075"
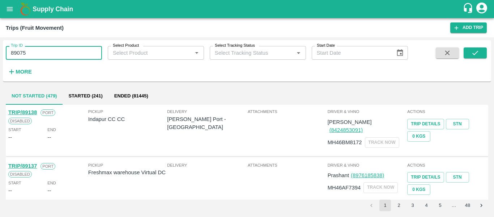
type input "89075"
click at [470, 46] on div "Trip ID 89075 Trip ID Select Product Select Product   * Select Tracking Status …" at bounding box center [247, 60] width 489 height 35
click at [473, 54] on icon "submit" at bounding box center [476, 53] width 8 height 8
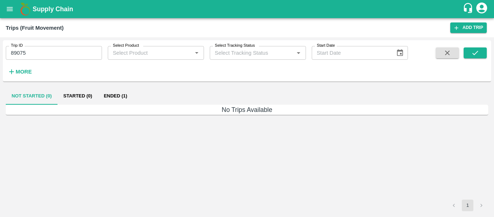
click at [122, 101] on button "Ended (1)" at bounding box center [115, 95] width 35 height 17
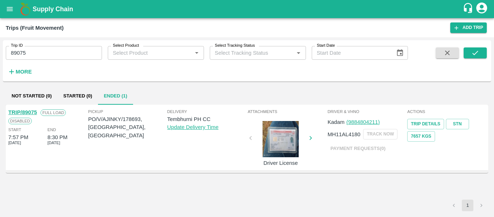
click at [29, 111] on link "TRIP/89075" at bounding box center [22, 112] width 29 height 6
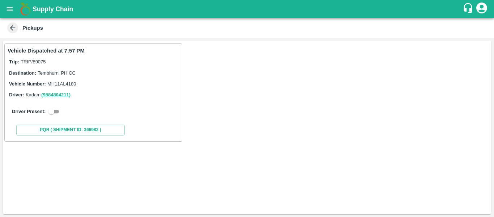
click at [55, 110] on input "checkbox" at bounding box center [51, 111] width 26 height 9
checkbox input "true"
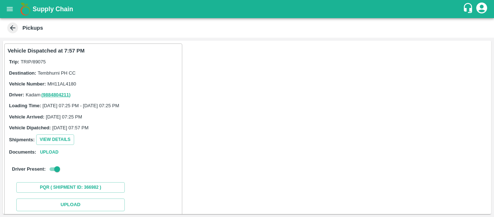
scroll to position [106, 0]
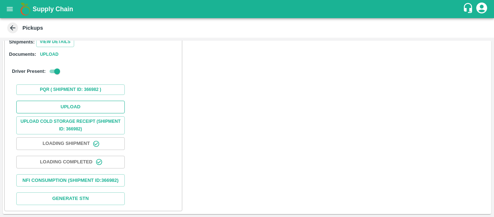
click at [68, 101] on button "Upload" at bounding box center [70, 107] width 109 height 13
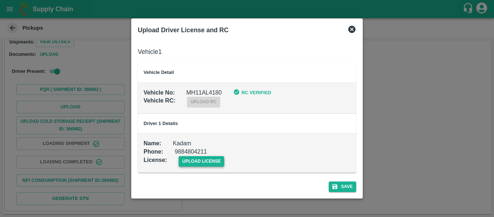
click at [191, 163] on span "upload license" at bounding box center [202, 161] width 46 height 10
click at [0, 0] on input "upload license" at bounding box center [0, 0] width 0 height 0
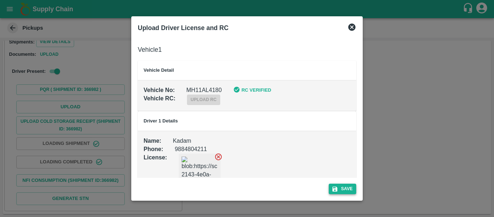
click at [343, 187] on button "Save" at bounding box center [343, 188] width 28 height 10
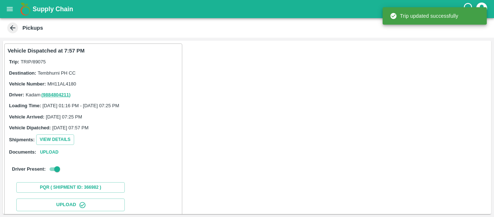
scroll to position [98, 0]
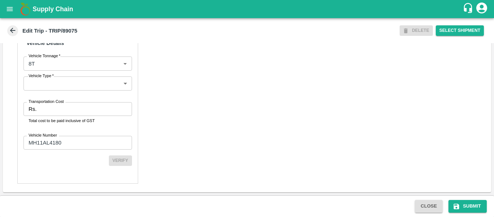
scroll to position [557, 0]
click at [82, 113] on input "Transportation Cost" at bounding box center [85, 109] width 92 height 14
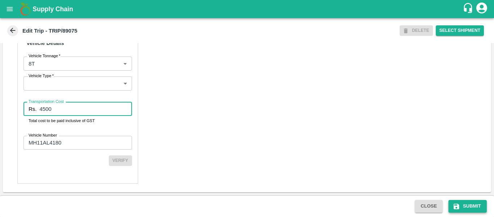
type input "4500"
click at [469, 208] on button "Submit" at bounding box center [468, 206] width 38 height 13
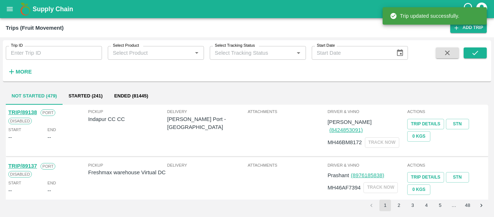
click at [53, 46] on input "Trip ID" at bounding box center [54, 53] width 96 height 14
paste input "89090"
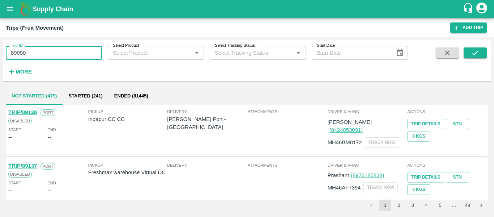
type input "89090"
click at [463, 56] on div at bounding box center [467, 62] width 40 height 30
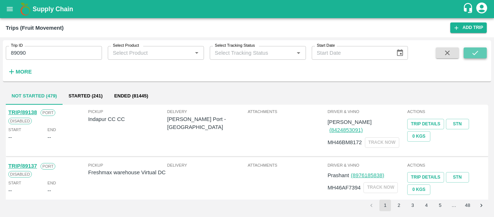
click at [483, 58] on button "submit" at bounding box center [475, 52] width 23 height 11
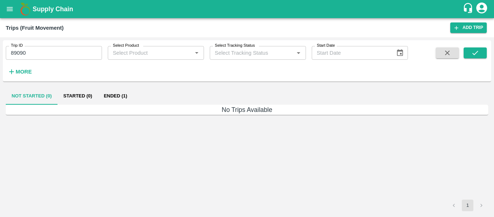
click at [107, 90] on button "Ended (1)" at bounding box center [115, 95] width 35 height 17
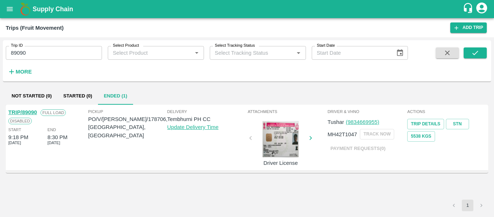
click at [28, 112] on link "TRIP/89090" at bounding box center [22, 112] width 29 height 6
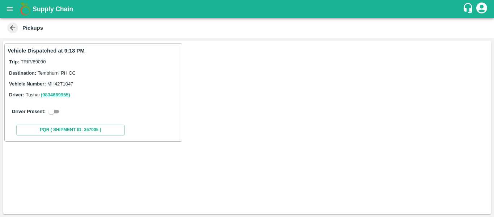
click at [54, 108] on input "checkbox" at bounding box center [51, 111] width 26 height 9
checkbox input "true"
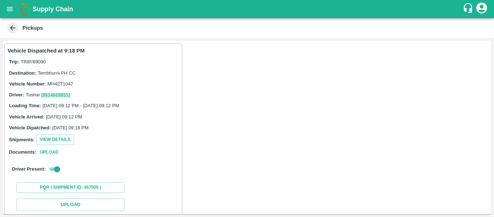
scroll to position [80, 0]
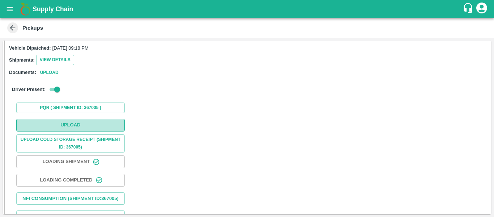
click at [72, 122] on button "Upload" at bounding box center [70, 125] width 109 height 13
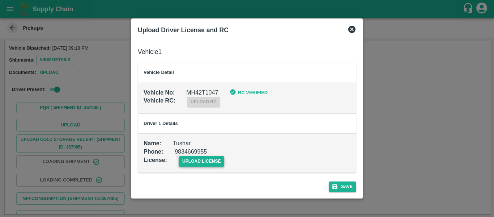
click at [214, 159] on span "upload license" at bounding box center [202, 161] width 46 height 10
click at [0, 0] on input "upload license" at bounding box center [0, 0] width 0 height 0
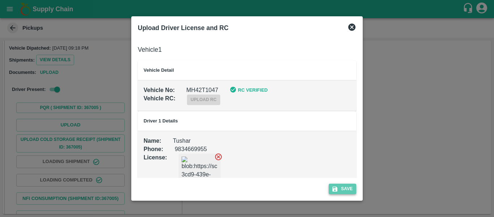
click at [342, 185] on button "Save" at bounding box center [343, 188] width 28 height 10
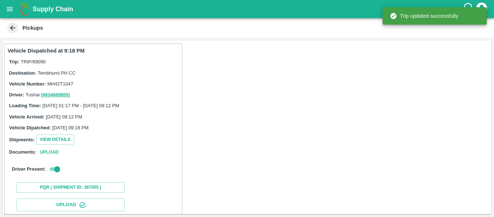
scroll to position [125, 0]
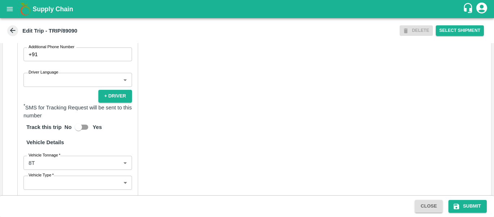
scroll to position [557, 0]
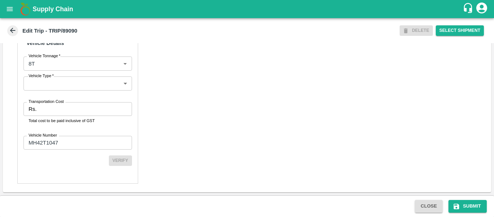
click at [59, 107] on input "Transportation Cost" at bounding box center [85, 109] width 92 height 14
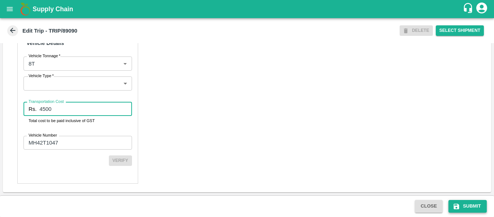
type input "4500"
click at [456, 208] on icon "submit" at bounding box center [456, 205] width 5 height 5
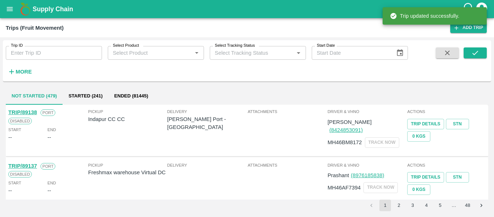
click at [67, 51] on input "Trip ID" at bounding box center [54, 53] width 96 height 14
paste input "89099"
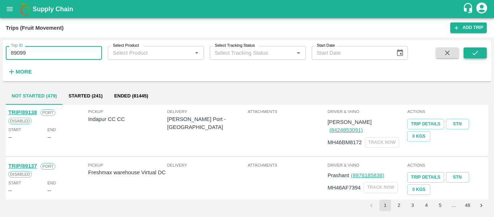
type input "89099"
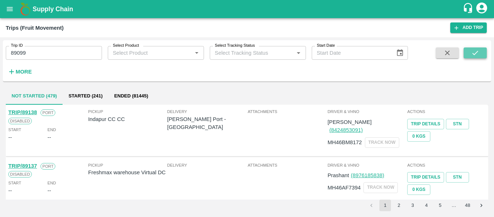
click at [470, 56] on button "submit" at bounding box center [475, 52] width 23 height 11
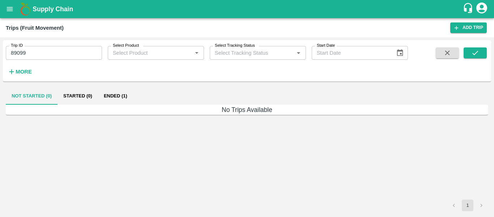
click at [117, 95] on button "Ended (1)" at bounding box center [115, 95] width 35 height 17
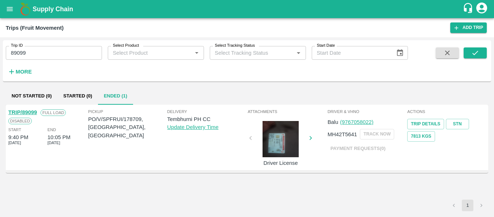
click at [26, 110] on link "TRIP/89099" at bounding box center [22, 112] width 29 height 6
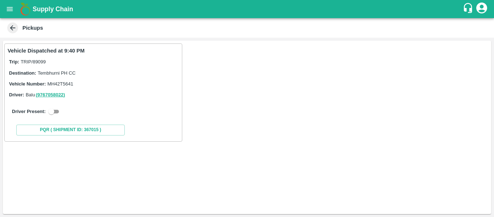
click at [56, 112] on input "checkbox" at bounding box center [51, 111] width 26 height 9
checkbox input "true"
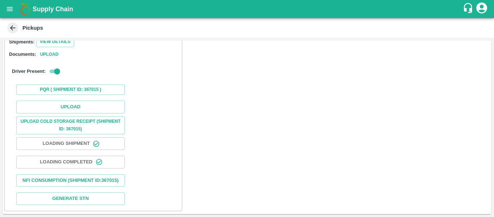
scroll to position [106, 0]
click at [88, 101] on button "Upload" at bounding box center [70, 107] width 109 height 13
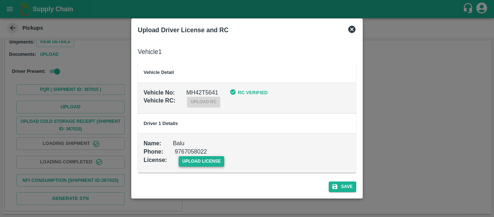
click at [211, 158] on span "upload license" at bounding box center [202, 161] width 46 height 10
click at [0, 0] on input "upload license" at bounding box center [0, 0] width 0 height 0
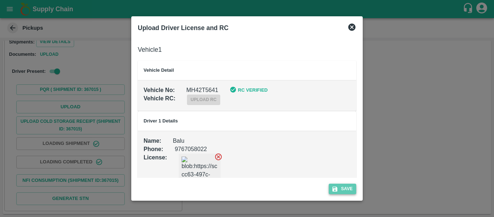
click at [343, 187] on button "Save" at bounding box center [343, 188] width 28 height 10
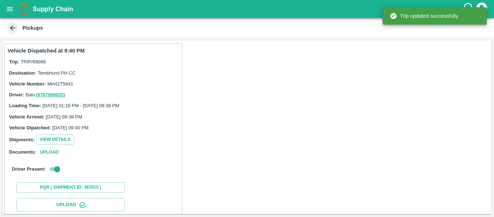
scroll to position [125, 0]
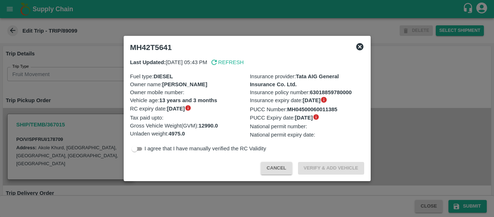
click at [64, 98] on div at bounding box center [247, 108] width 494 height 217
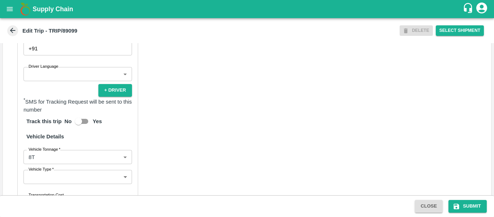
scroll to position [515, 0]
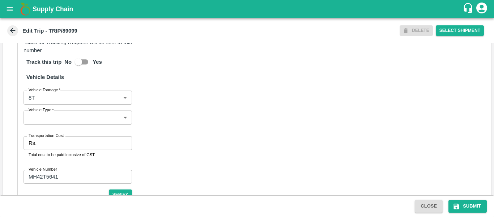
click at [68, 147] on input "Transportation Cost" at bounding box center [85, 143] width 92 height 14
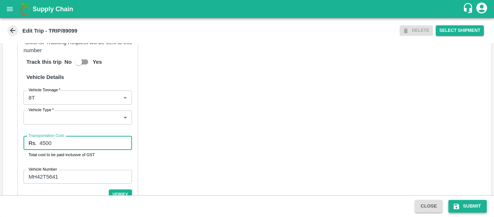
type input "4500"
click at [483, 206] on button "Submit" at bounding box center [468, 206] width 38 height 13
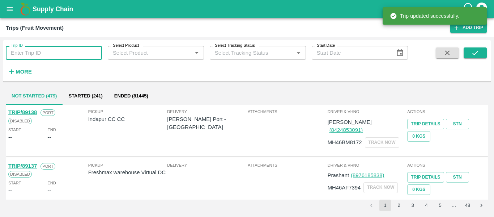
click at [49, 53] on input "Trip ID" at bounding box center [54, 53] width 96 height 14
paste input "89093"
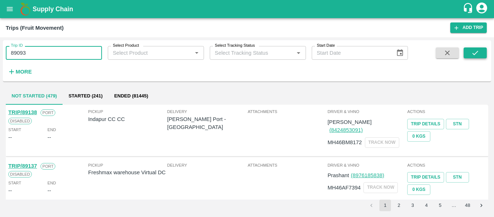
type input "89093"
click at [482, 54] on button "submit" at bounding box center [475, 52] width 23 height 11
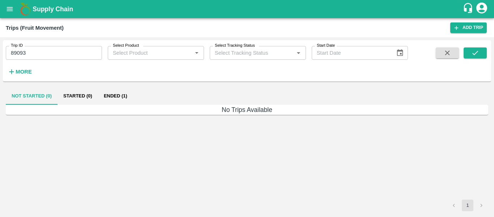
click at [110, 103] on button "Ended (1)" at bounding box center [115, 95] width 35 height 17
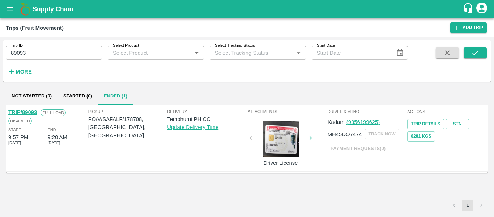
click at [34, 111] on link "TRIP/89093" at bounding box center [22, 112] width 29 height 6
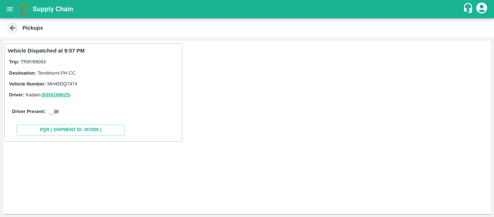
click at [59, 110] on input "checkbox" at bounding box center [51, 111] width 26 height 9
checkbox input "true"
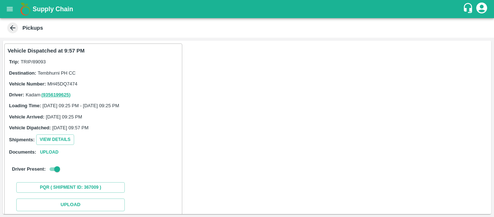
scroll to position [80, 0]
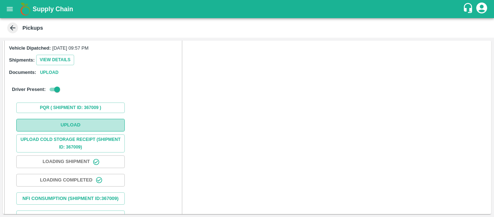
click at [80, 119] on button "Upload" at bounding box center [70, 125] width 109 height 13
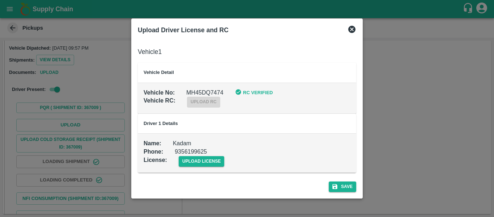
click at [200, 153] on div "upload license" at bounding box center [196, 155] width 58 height 22
click at [201, 157] on span "upload license" at bounding box center [202, 161] width 46 height 10
click at [0, 0] on input "upload license" at bounding box center [0, 0] width 0 height 0
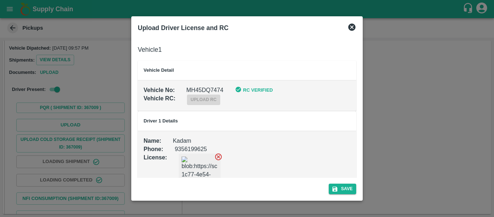
click at [328, 180] on div "Save" at bounding box center [247, 187] width 224 height 19
click at [340, 187] on button "Save" at bounding box center [343, 188] width 28 height 10
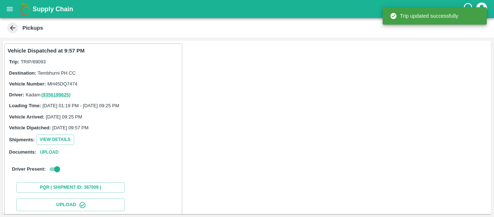
scroll to position [125, 0]
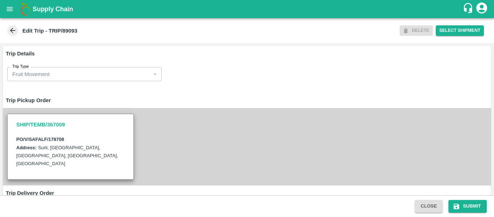
scroll to position [557, 0]
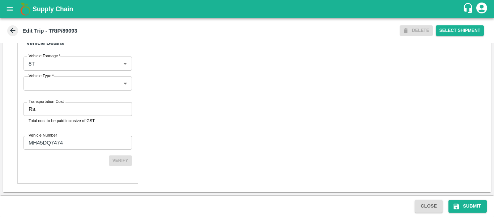
click at [73, 109] on input "Transportation Cost" at bounding box center [85, 109] width 92 height 14
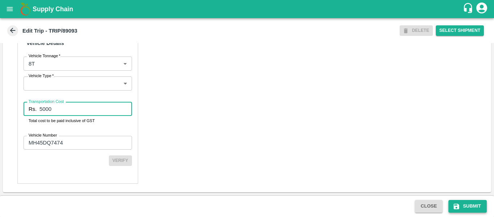
type input "5000"
click at [469, 206] on button "Submit" at bounding box center [468, 206] width 38 height 13
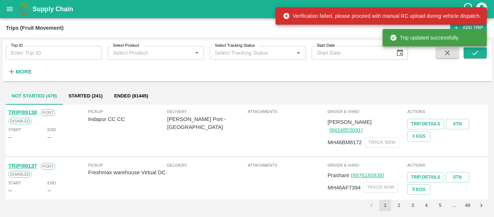
click at [48, 47] on input "Trip ID" at bounding box center [54, 53] width 96 height 14
paste input "89164"
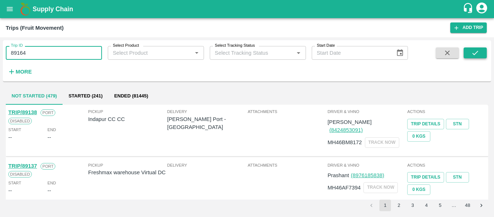
type input "89164"
click at [480, 54] on button "submit" at bounding box center [475, 52] width 23 height 11
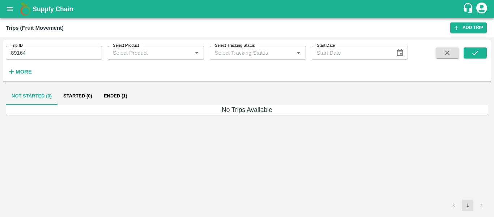
click at [116, 96] on button "Ended (1)" at bounding box center [115, 95] width 35 height 17
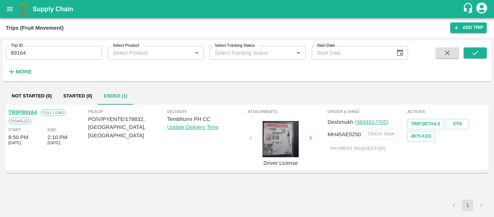
click at [26, 112] on link "TRIP/89164" at bounding box center [22, 112] width 29 height 6
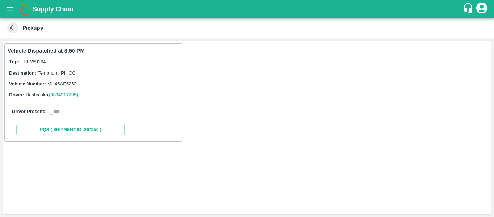
click at [52, 111] on input "checkbox" at bounding box center [51, 111] width 26 height 9
checkbox input "true"
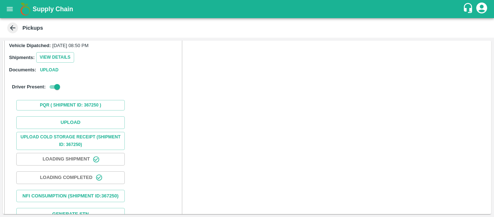
scroll to position [87, 0]
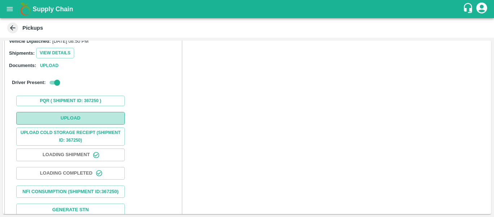
click at [73, 114] on button "Upload" at bounding box center [70, 118] width 109 height 13
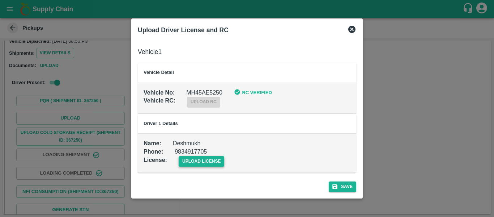
click at [212, 161] on span "upload license" at bounding box center [202, 161] width 46 height 10
click at [0, 0] on input "upload license" at bounding box center [0, 0] width 0 height 0
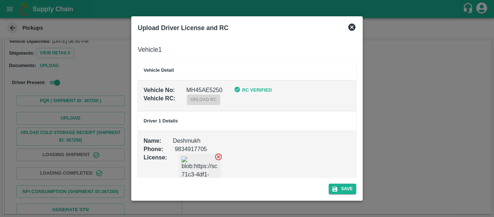
click at [347, 181] on div "Save" at bounding box center [247, 187] width 224 height 19
click at [349, 185] on button "Save" at bounding box center [343, 188] width 28 height 10
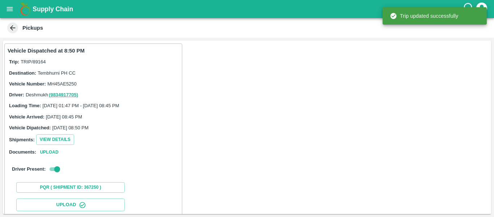
scroll to position [125, 0]
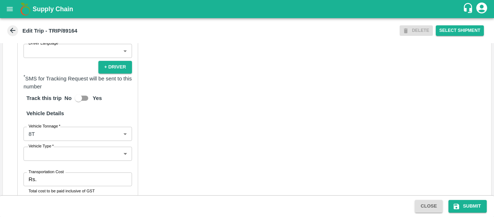
scroll to position [572, 0]
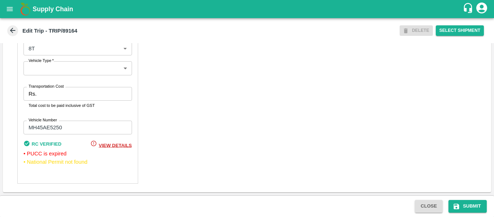
click at [54, 84] on label "Transportation Cost" at bounding box center [46, 87] width 35 height 6
click at [54, 87] on input "Transportation Cost" at bounding box center [85, 94] width 92 height 14
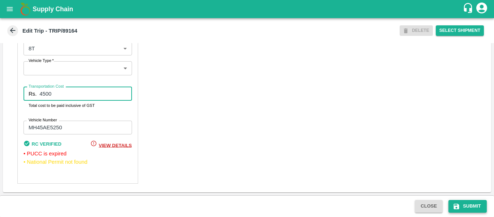
type input "4500"
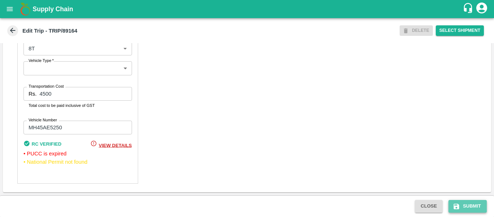
click at [464, 207] on button "Submit" at bounding box center [468, 206] width 38 height 13
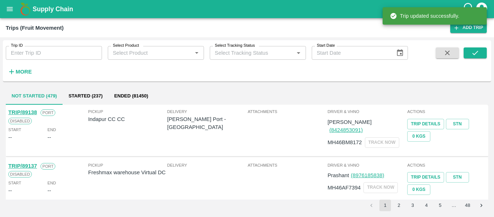
click at [63, 47] on input "Trip ID" at bounding box center [54, 53] width 96 height 14
paste input "89167"
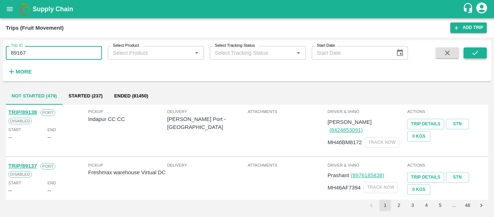
type input "89167"
click at [473, 56] on icon "submit" at bounding box center [476, 53] width 8 height 8
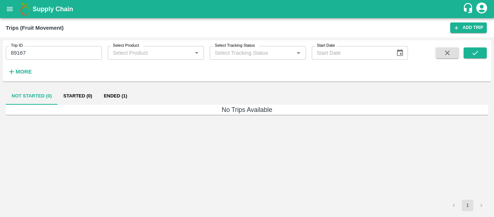
click at [120, 93] on button "Ended (1)" at bounding box center [115, 95] width 35 height 17
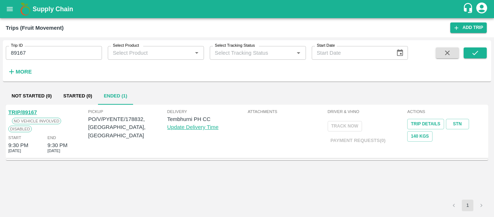
click at [27, 117] on div "No Vehicle Involved" at bounding box center [34, 121] width 53 height 8
click at [25, 112] on link "TRIP/89167" at bounding box center [22, 112] width 29 height 6
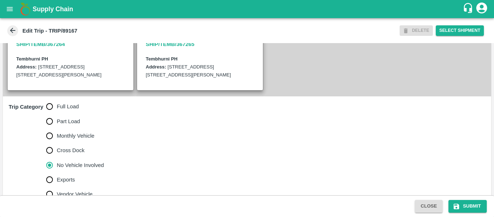
scroll to position [174, 0]
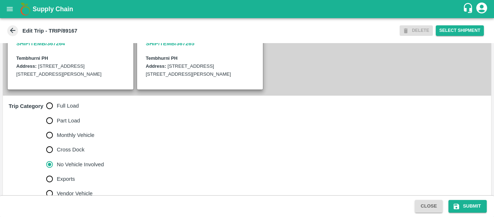
click at [64, 110] on span "Full Load" at bounding box center [68, 106] width 22 height 8
click at [57, 113] on input "Full Load" at bounding box center [49, 105] width 14 height 14
radio input "true"
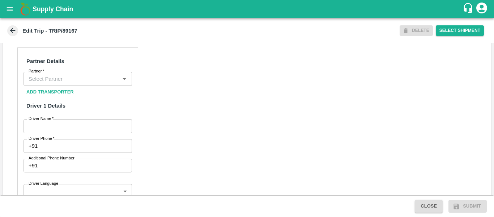
scroll to position [339, 0]
click at [52, 83] on input "Partner   *" at bounding box center [72, 77] width 92 height 9
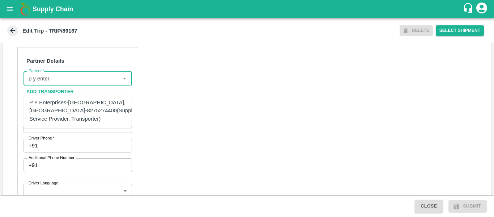
click at [66, 113] on div "P Y Enterprises-[GEOGRAPHIC_DATA], [GEOGRAPHIC_DATA]-8275274400(Supplier, Servi…" at bounding box center [84, 110] width 110 height 24
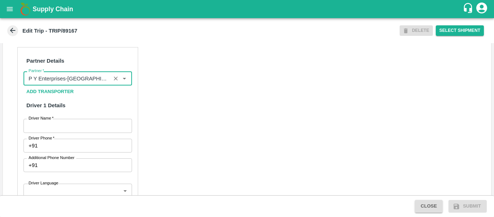
type input "P Y Enterprises-Kandar, Solapur-8275274400(Supplier, Service Provider, Transpor…"
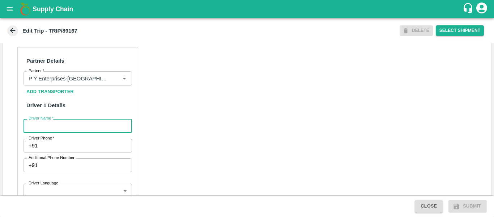
click at [90, 132] on input "Driver Name   *" at bounding box center [78, 126] width 109 height 14
type input "[PERSON_NAME]"
click at [94, 146] on div "Partner Details Partner   * Partner Add Transporter Driver 1 Details Driver Nam…" at bounding box center [77, 211] width 121 height 329
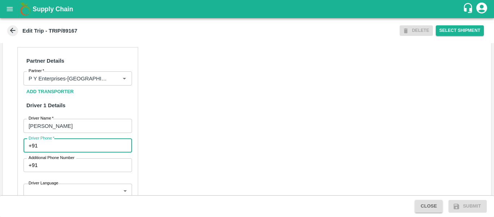
click at [94, 149] on input "Driver Phone   *" at bounding box center [86, 146] width 91 height 14
type input "9975745985"
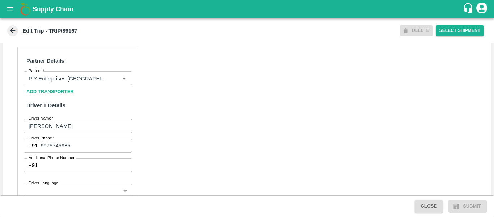
click at [203, 149] on div "Partner Details Partner   * Partner Add Transporter Driver 1 Details Driver Nam…" at bounding box center [247, 219] width 489 height 363
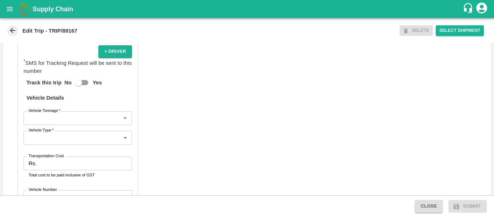
scroll to position [494, 0]
click at [68, 128] on body "Supply Chain Edit Trip - TRIP/89167 DELETE Select Shipment Trip Details Trip Ty…" at bounding box center [247, 108] width 494 height 217
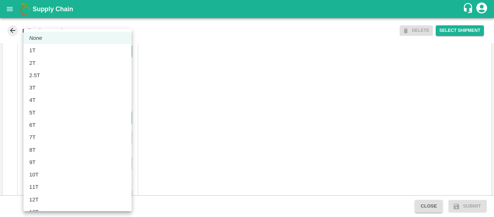
click at [40, 150] on div "8T" at bounding box center [77, 150] width 97 height 8
type input "8000"
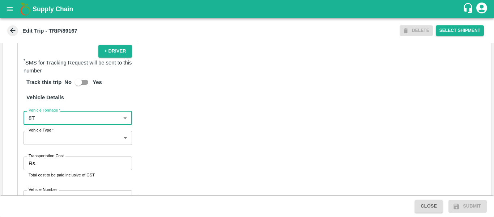
click at [60, 142] on body "Supply Chain Edit Trip - TRIP/89167 DELETE Select Shipment Trip Details Trip Ty…" at bounding box center [247, 108] width 494 height 217
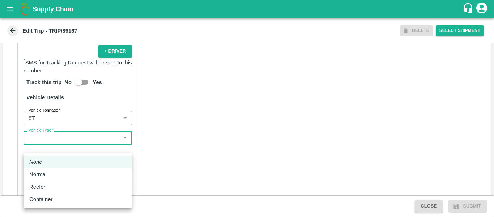
click at [52, 172] on div "Normal" at bounding box center [77, 174] width 97 height 8
type input "Normal"
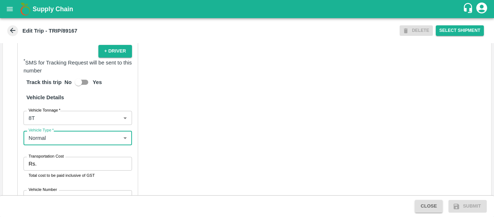
click at [59, 168] on input "Transportation Cost" at bounding box center [85, 164] width 92 height 14
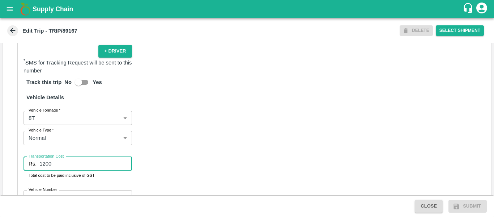
type input "1200"
click at [244, 152] on div "Partner Details Partner   * Partner Add Transporter Driver 1 Details Driver Nam…" at bounding box center [247, 65] width 489 height 364
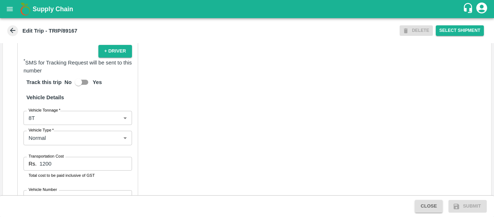
scroll to position [557, 0]
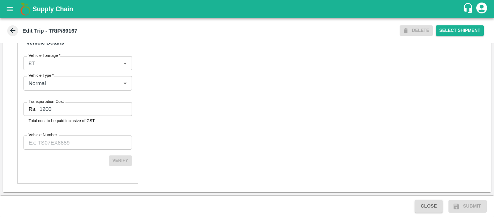
click at [66, 143] on input "Vehicle Number" at bounding box center [78, 142] width 109 height 14
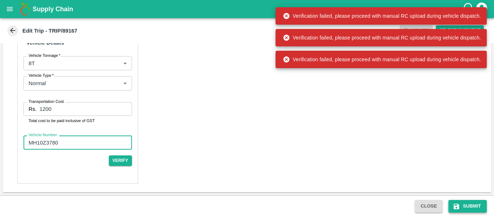
type input "MH10Z3780"
click at [456, 203] on icon "submit" at bounding box center [456, 206] width 7 height 7
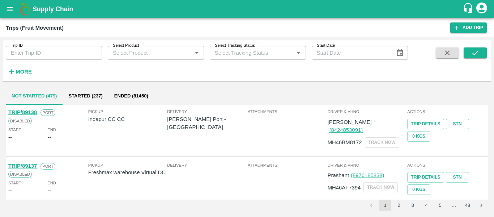
click at [57, 59] on input "Trip ID" at bounding box center [54, 53] width 96 height 14
paste input "89167"
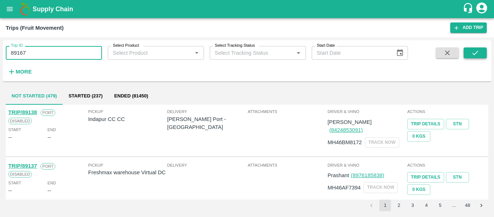
type input "89167"
click at [473, 54] on icon "submit" at bounding box center [476, 53] width 6 height 4
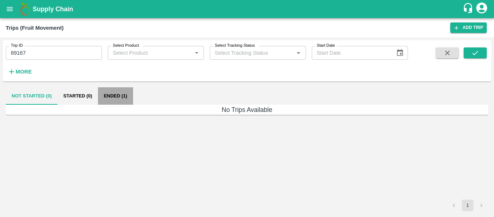
click at [127, 94] on button "Ended (1)" at bounding box center [115, 95] width 35 height 17
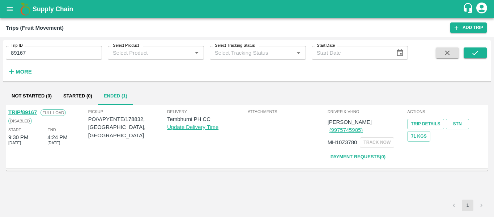
click at [24, 109] on div "TRIP/89167" at bounding box center [22, 112] width 29 height 8
click at [26, 115] on link "TRIP/89167" at bounding box center [22, 112] width 29 height 6
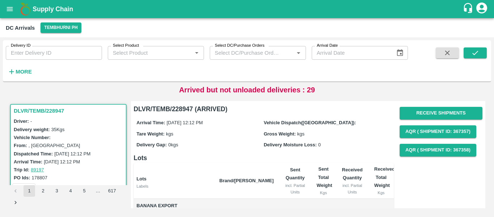
click at [12, 72] on icon "button" at bounding box center [11, 71] width 5 height 5
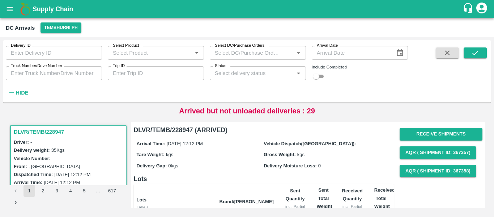
click at [145, 73] on input "Trip ID" at bounding box center [156, 73] width 96 height 14
paste input "89167"
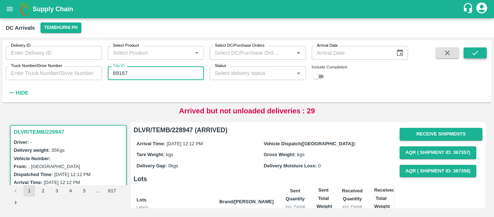
type input "89167"
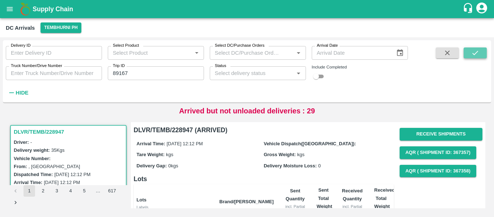
click at [476, 48] on button "submit" at bounding box center [475, 52] width 23 height 11
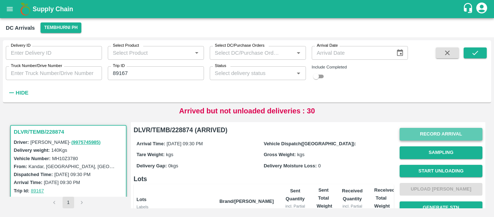
click at [442, 135] on button "Record Arrival" at bounding box center [441, 134] width 83 height 13
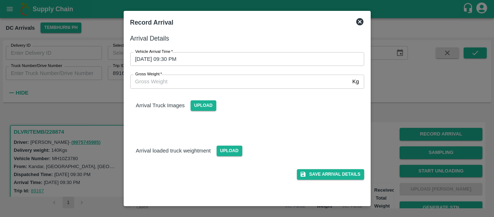
click at [188, 57] on input "29/09/2025 09:30 PM" at bounding box center [244, 59] width 229 height 14
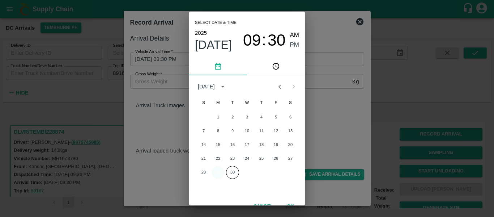
click at [217, 169] on button "29" at bounding box center [218, 172] width 13 height 13
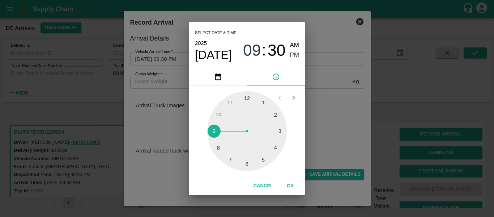
click at [277, 149] on div at bounding box center [247, 131] width 80 height 80
click at [266, 158] on div at bounding box center [247, 131] width 80 height 80
type input "29/09/2025 04:24 PM"
click at [295, 57] on span "PM" at bounding box center [294, 55] width 9 height 10
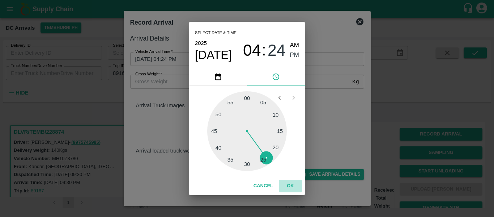
click at [295, 182] on button "OK" at bounding box center [290, 186] width 23 height 13
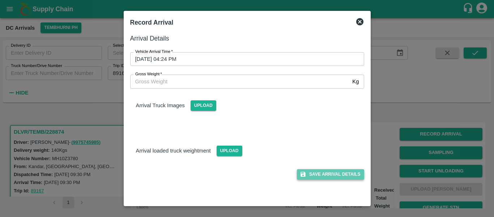
click at [330, 177] on button "Save Arrival Details" at bounding box center [330, 174] width 67 height 10
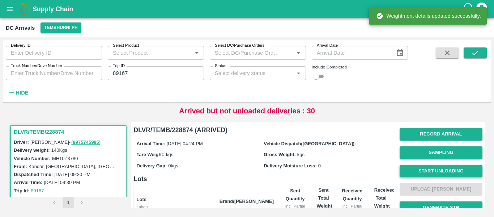
click at [419, 170] on button "Start Unloading" at bounding box center [441, 171] width 83 height 13
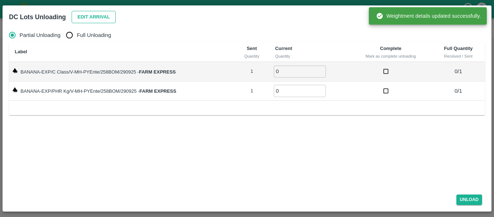
click at [81, 16] on button "Edit Arrival" at bounding box center [94, 17] width 44 height 13
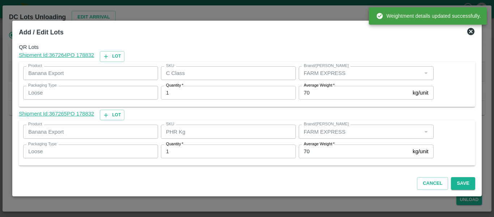
click at [328, 154] on input "70" at bounding box center [354, 151] width 111 height 14
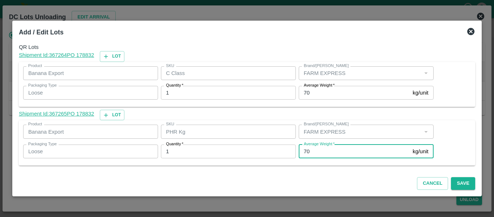
type input "7"
type input "1"
click at [466, 181] on button "Save" at bounding box center [463, 183] width 24 height 13
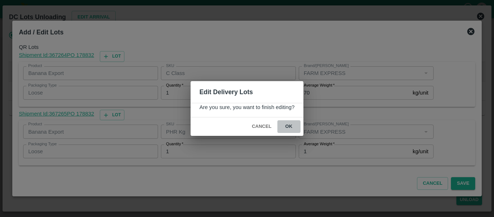
click at [291, 124] on button "ok" at bounding box center [289, 126] width 23 height 13
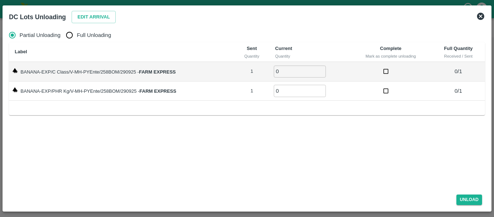
click at [85, 33] on span "Full Unloading" at bounding box center [94, 35] width 34 height 8
click at [77, 33] on input "Full Unloading" at bounding box center [69, 35] width 14 height 14
radio input "true"
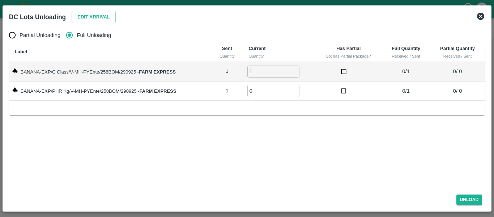
type input "1"
click at [295, 70] on input "1" at bounding box center [274, 72] width 52 height 12
type input "1"
click at [296, 89] on input "1" at bounding box center [274, 91] width 52 height 12
click at [474, 197] on button "Unload" at bounding box center [470, 199] width 26 height 10
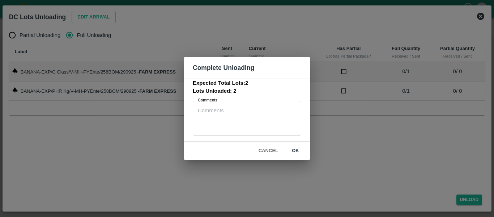
click at [301, 149] on button "ok" at bounding box center [295, 150] width 23 height 13
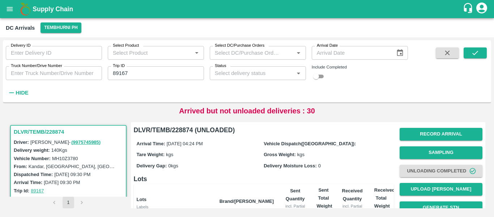
scroll to position [86, 0]
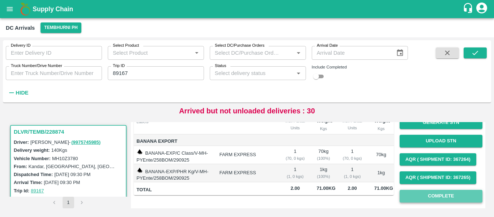
click at [440, 197] on button "Complete" at bounding box center [441, 196] width 83 height 13
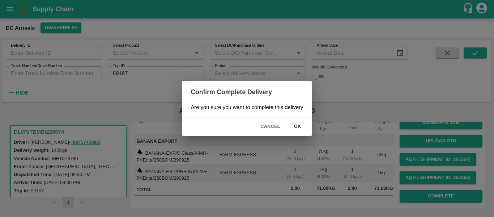
click at [298, 127] on button "ok" at bounding box center [297, 126] width 23 height 13
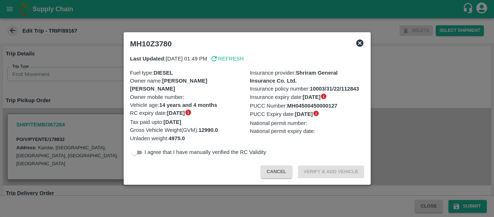
click at [86, 102] on div at bounding box center [247, 108] width 494 height 217
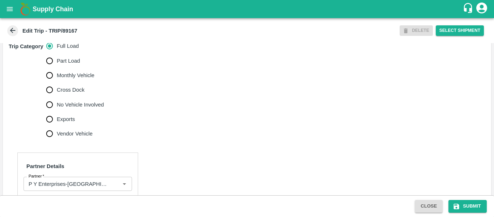
scroll to position [234, 0]
click at [79, 108] on span "No Vehicle Involved" at bounding box center [80, 104] width 47 height 8
click at [57, 110] on input "No Vehicle Involved" at bounding box center [49, 104] width 14 height 14
radio input "true"
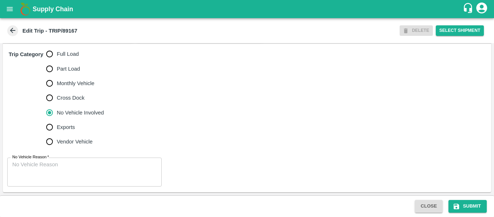
click at [63, 166] on textarea "No Vehicle Reason   *" at bounding box center [84, 172] width 144 height 23
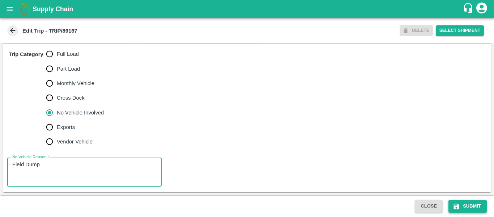
type textarea "Field Dump"
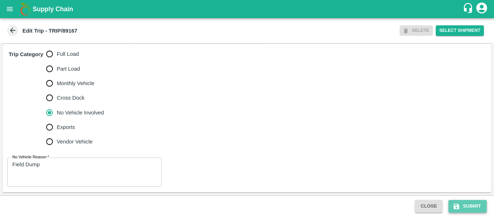
click at [464, 206] on button "Submit" at bounding box center [468, 206] width 38 height 13
